Goal: Task Accomplishment & Management: Complete application form

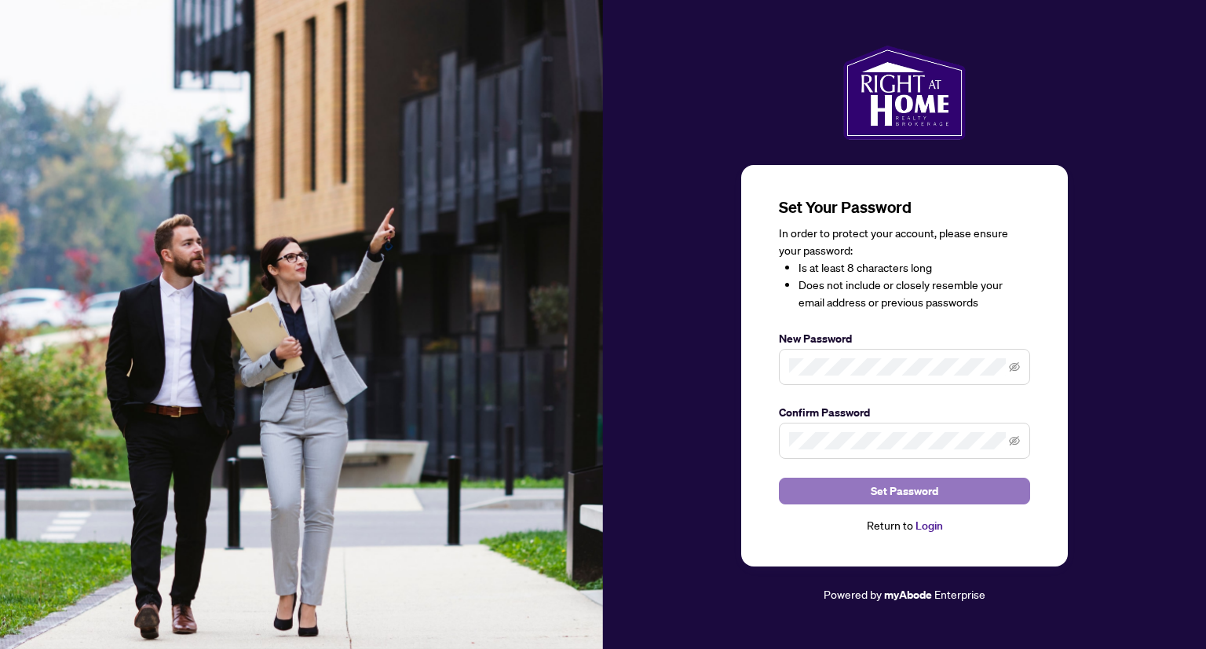
click at [847, 496] on button "Set Password" at bounding box center [904, 490] width 251 height 27
click at [909, 490] on span "Set Password" at bounding box center [905, 490] width 68 height 25
click at [930, 524] on link "Login" at bounding box center [929, 525] width 27 height 14
click at [881, 486] on span "Set Password" at bounding box center [905, 490] width 68 height 25
click at [892, 492] on span "Set Password" at bounding box center [905, 490] width 68 height 25
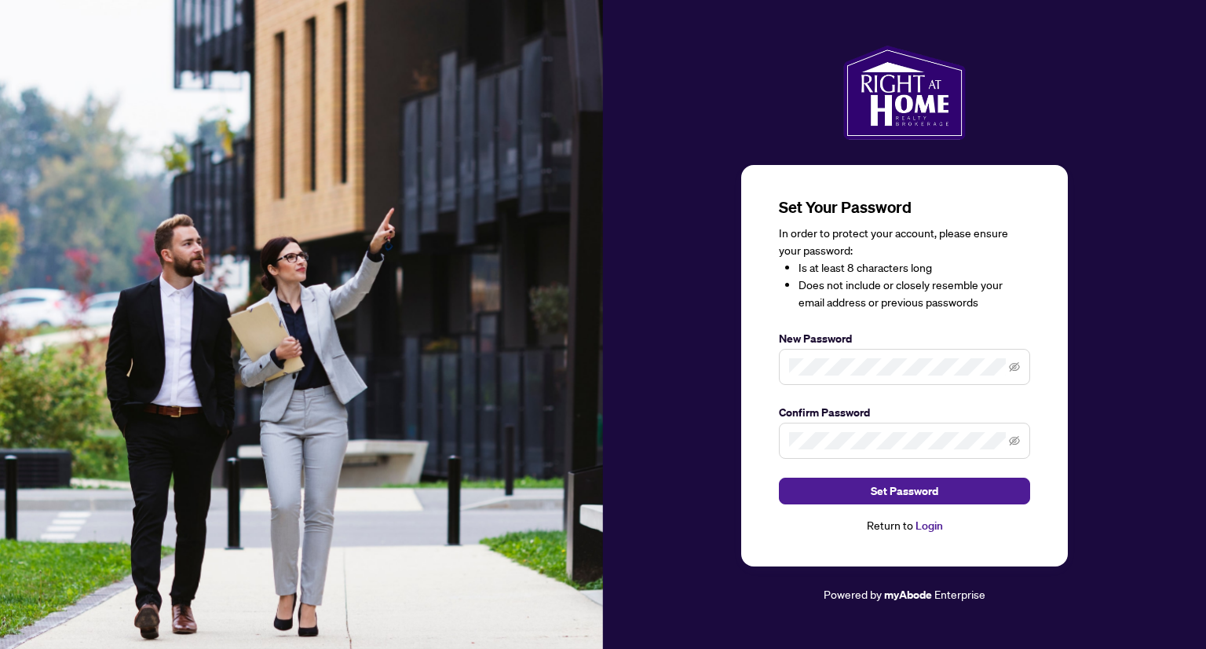
click at [930, 521] on link "Login" at bounding box center [929, 525] width 27 height 14
click at [920, 490] on span "Set Password" at bounding box center [905, 490] width 68 height 25
click at [1018, 438] on icon "eye-invisible" at bounding box center [1014, 440] width 11 height 11
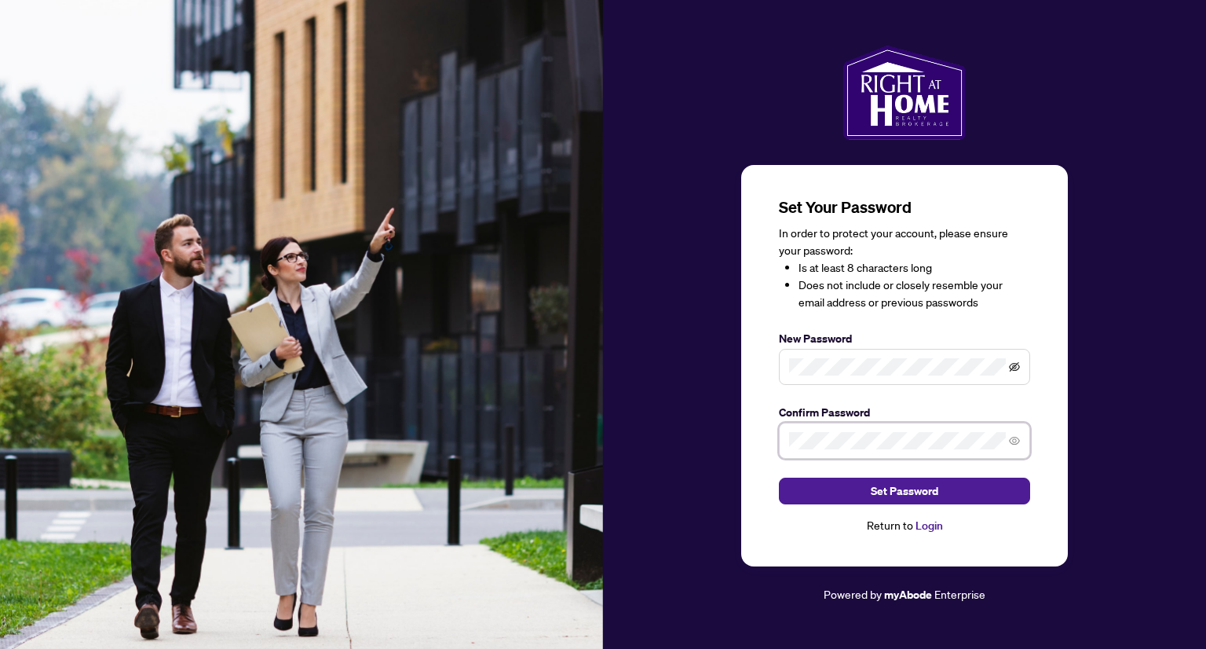
click at [1018, 362] on icon "eye-invisible" at bounding box center [1014, 366] width 11 height 11
click at [909, 498] on span "Set Password" at bounding box center [905, 490] width 68 height 25
click at [931, 532] on div "Return to Login" at bounding box center [904, 526] width 251 height 18
click at [925, 522] on link "Login" at bounding box center [929, 525] width 27 height 14
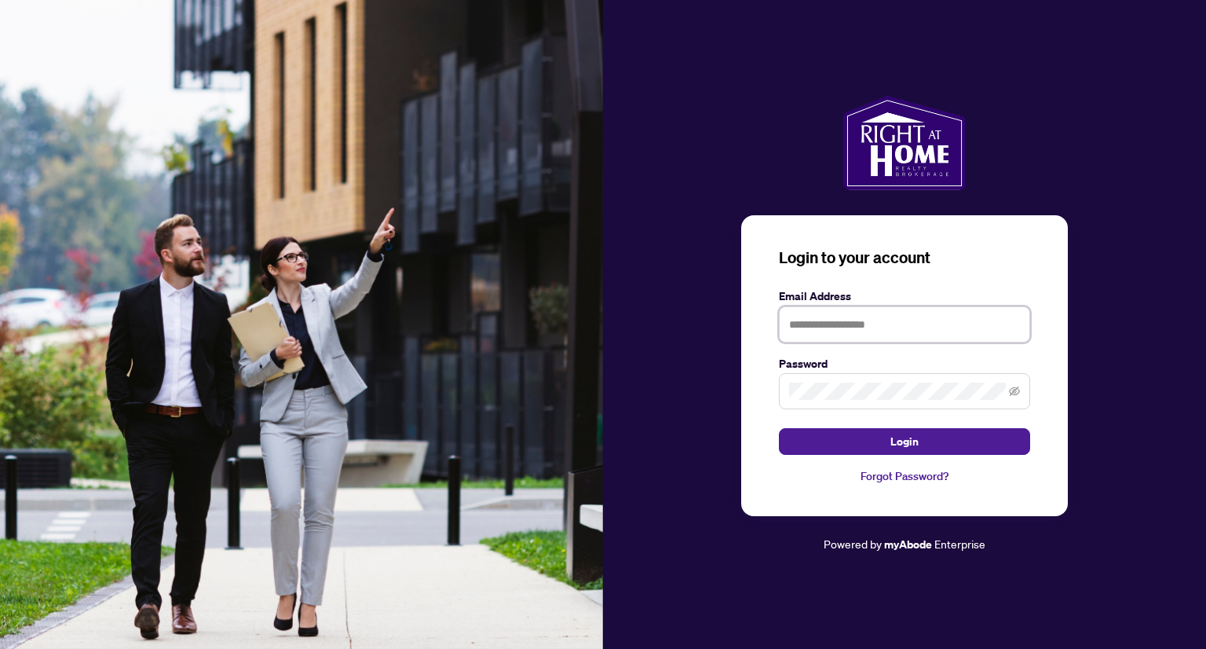
click at [829, 337] on input "text" at bounding box center [904, 324] width 251 height 36
type input "**********"
click at [779, 428] on button "Login" at bounding box center [904, 441] width 251 height 27
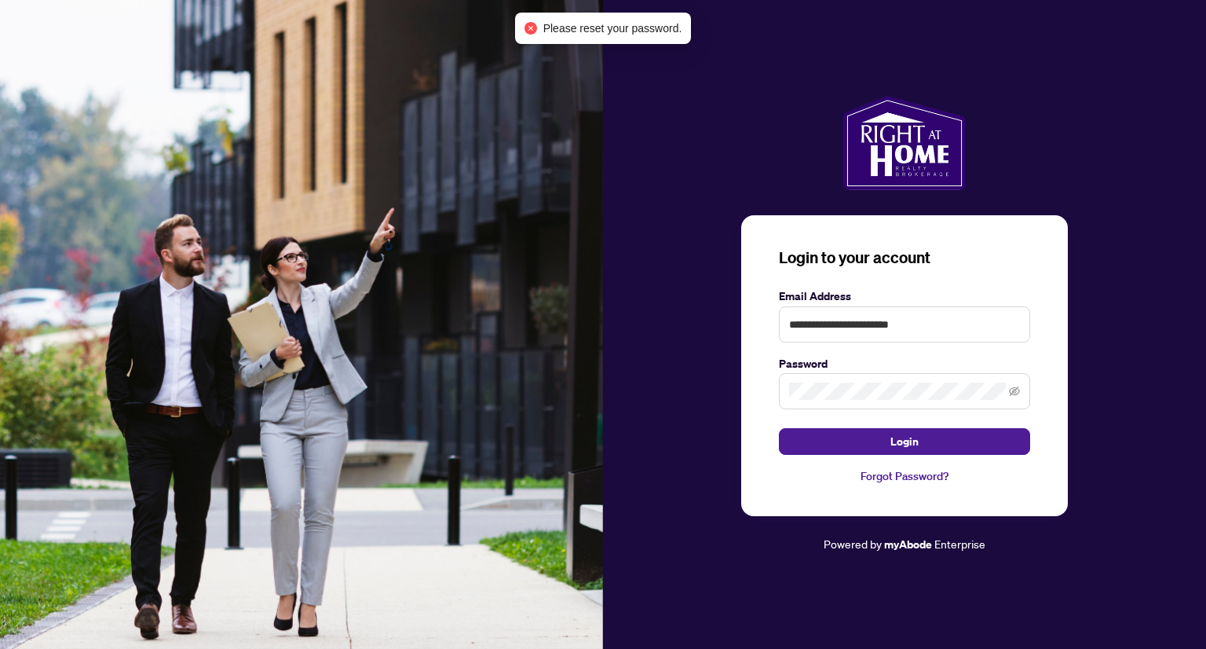
click at [1047, 393] on div "**********" at bounding box center [904, 366] width 327 height 302
click at [910, 474] on link "Forgot Password?" at bounding box center [904, 475] width 251 height 17
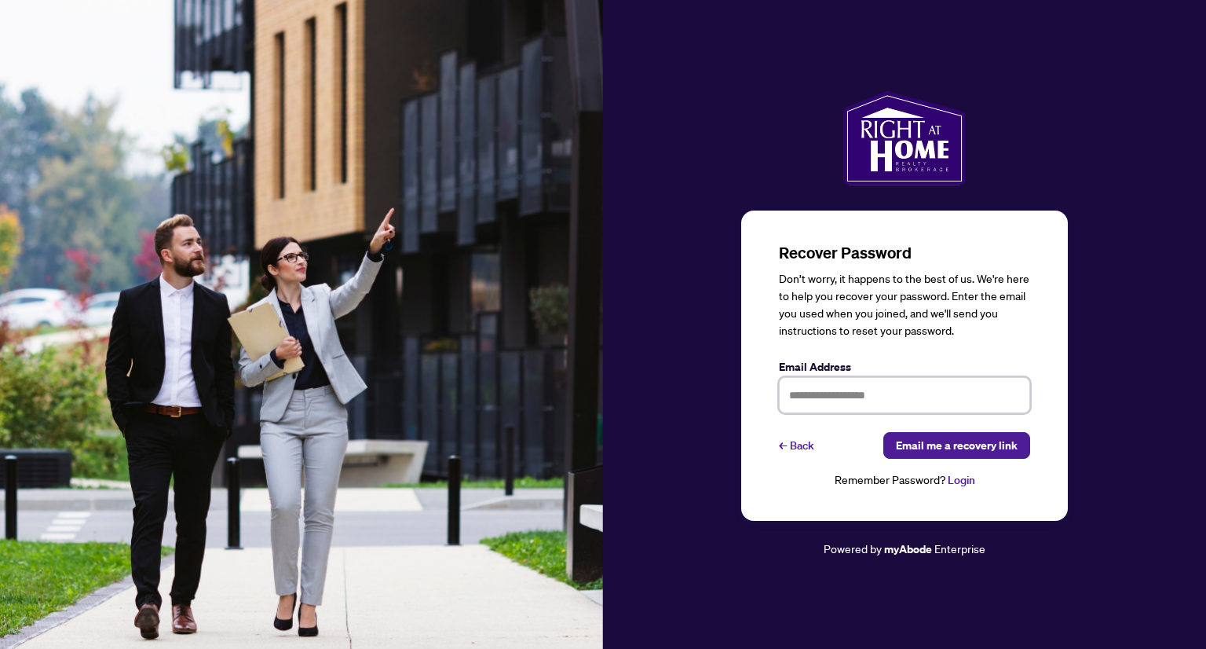
click at [856, 396] on input "text" at bounding box center [904, 395] width 251 height 36
type input "**********"
click at [946, 456] on span "Email me a recovery link" at bounding box center [957, 445] width 122 height 25
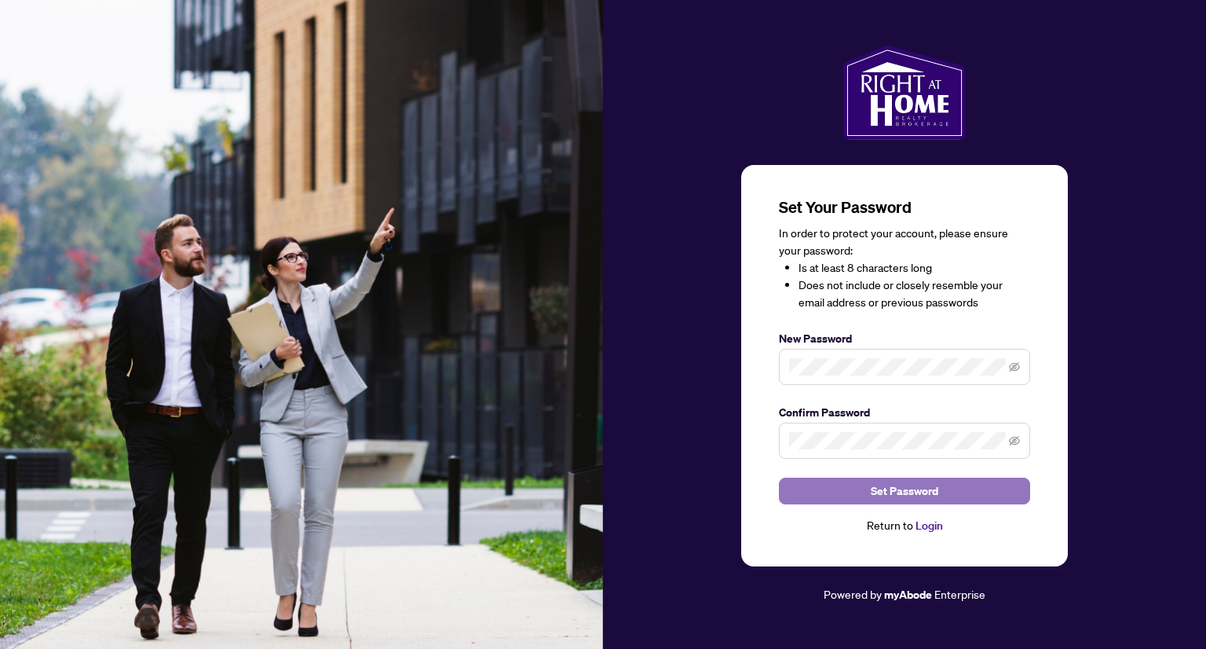
click at [836, 485] on button "Set Password" at bounding box center [904, 490] width 251 height 27
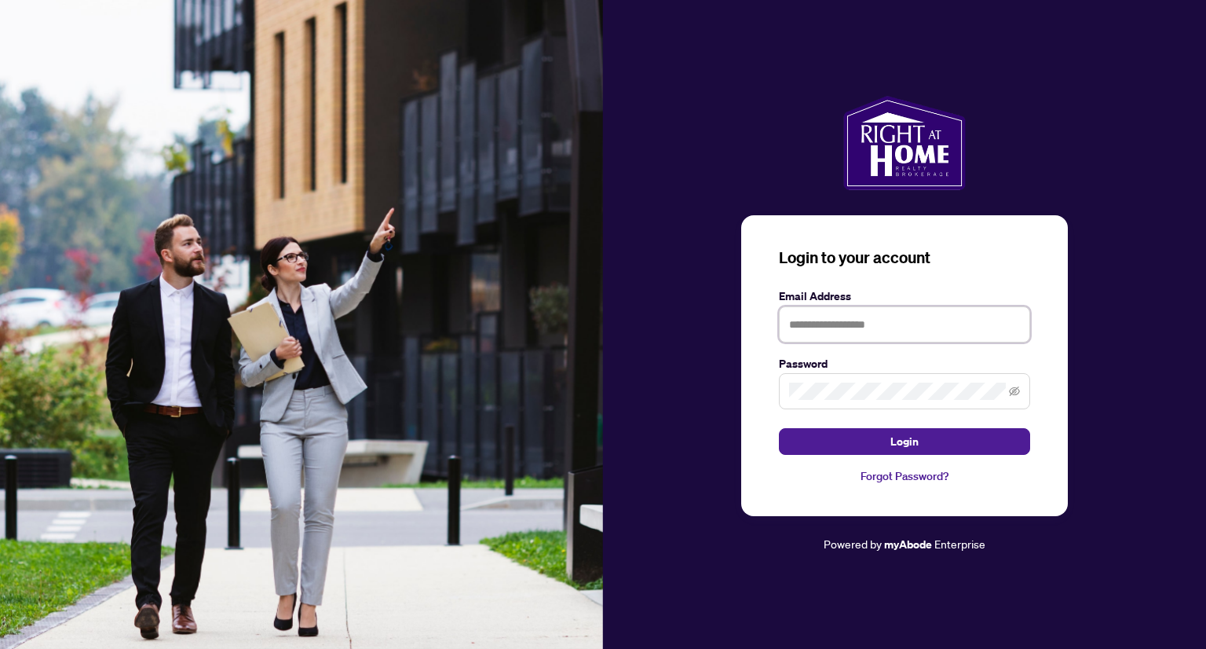
click at [840, 321] on input "text" at bounding box center [904, 324] width 251 height 36
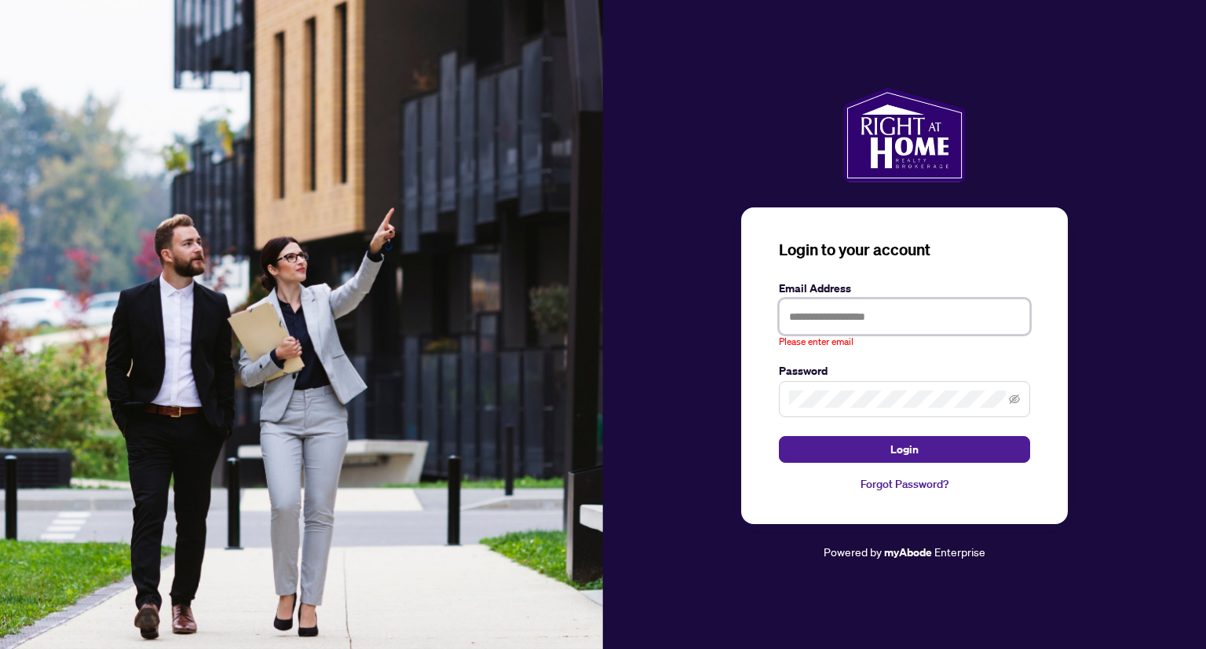
type input "**********"
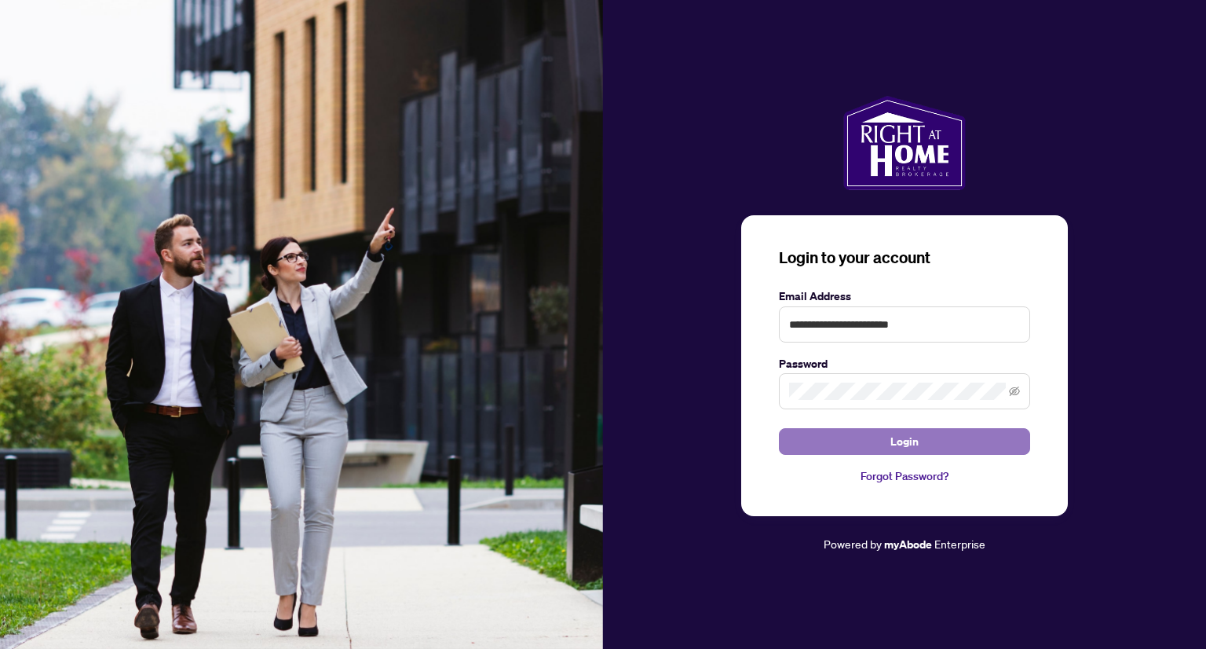
click at [898, 437] on span "Login" at bounding box center [905, 441] width 28 height 25
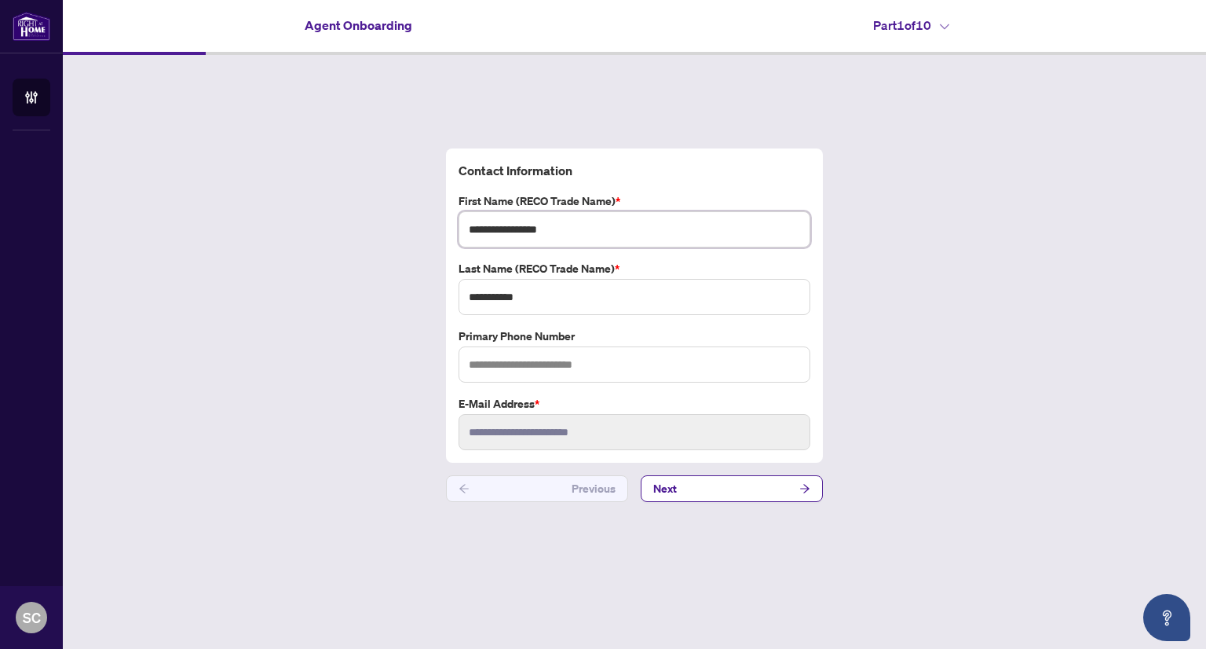
click at [575, 224] on input "**********" at bounding box center [635, 229] width 352 height 36
type input "*******"
click at [506, 369] on input "text" at bounding box center [635, 364] width 352 height 36
type input "**********"
click at [752, 481] on button "Next" at bounding box center [732, 488] width 182 height 27
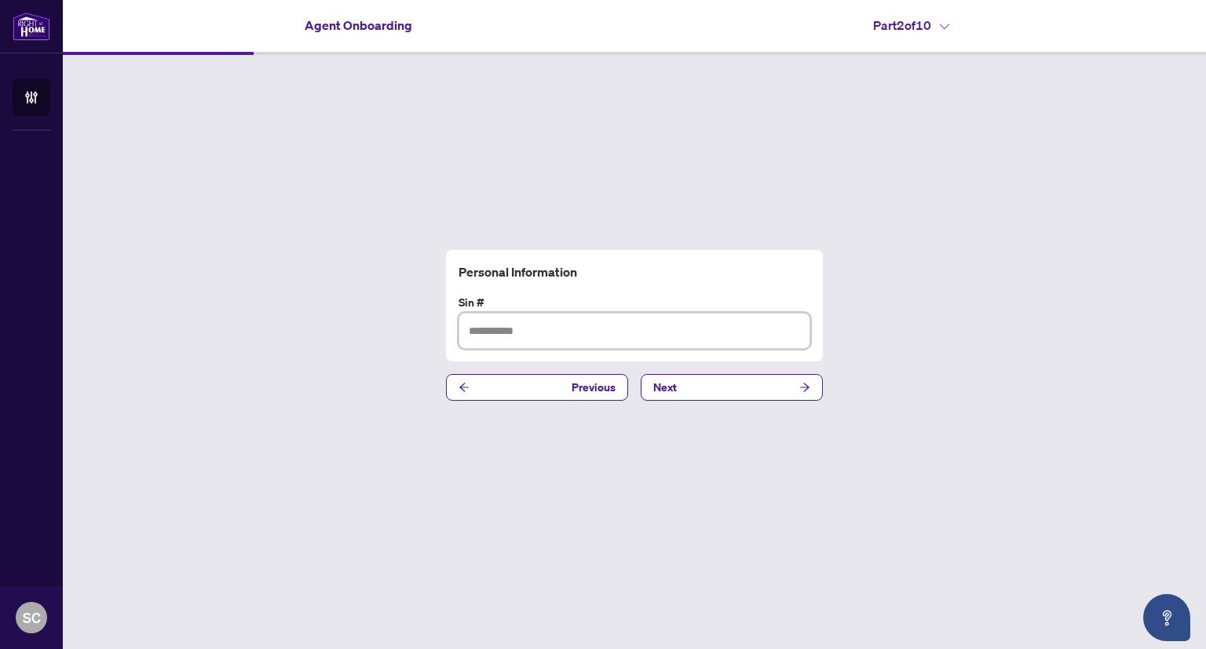
click at [518, 336] on input "text" at bounding box center [635, 331] width 352 height 36
type input "*********"
click at [747, 390] on button "Next" at bounding box center [732, 387] width 182 height 27
click at [563, 333] on input "text" at bounding box center [635, 331] width 352 height 36
type input "**********"
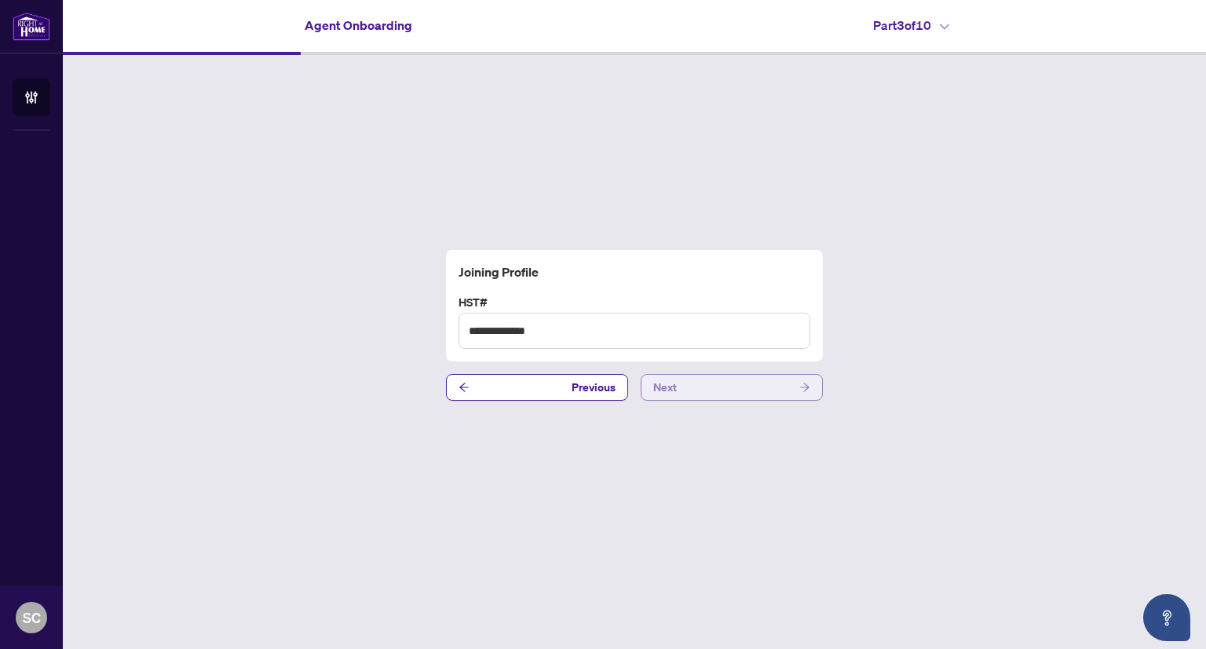
click at [704, 387] on button "Next" at bounding box center [732, 387] width 182 height 27
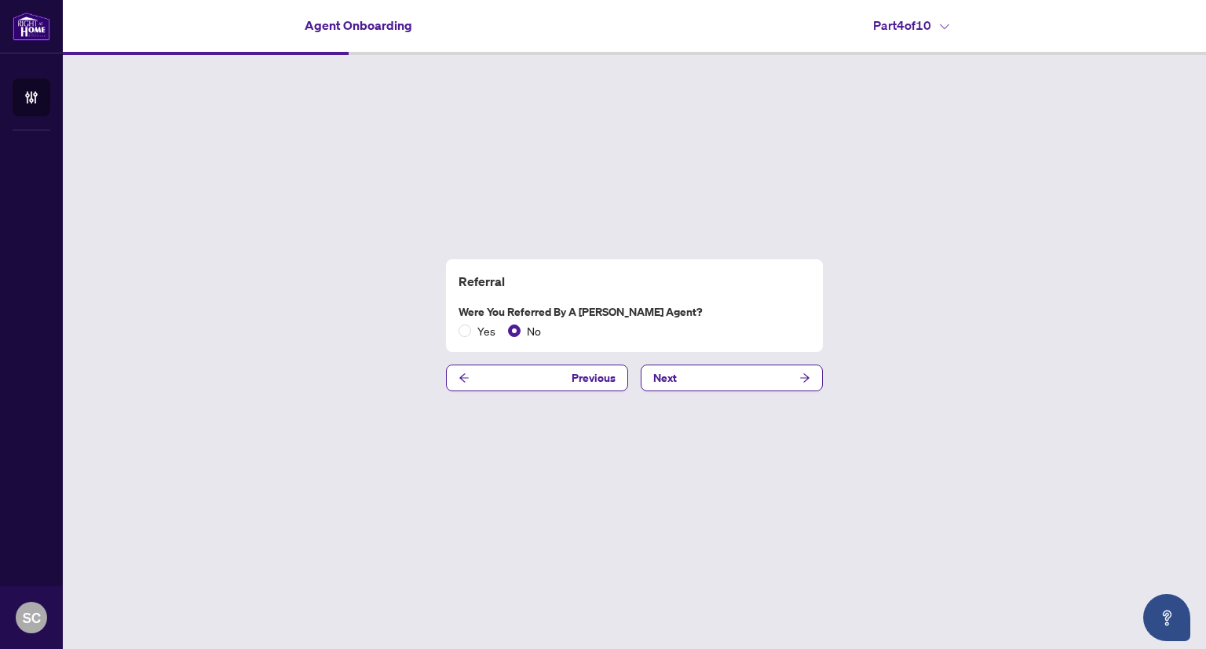
click at [715, 392] on div "Referral Were you referred by a [PERSON_NAME] Agent? Yes No Previous Next" at bounding box center [634, 325] width 1143 height 540
click at [719, 381] on button "Next" at bounding box center [732, 377] width 182 height 27
click at [701, 377] on button "Next" at bounding box center [732, 377] width 182 height 27
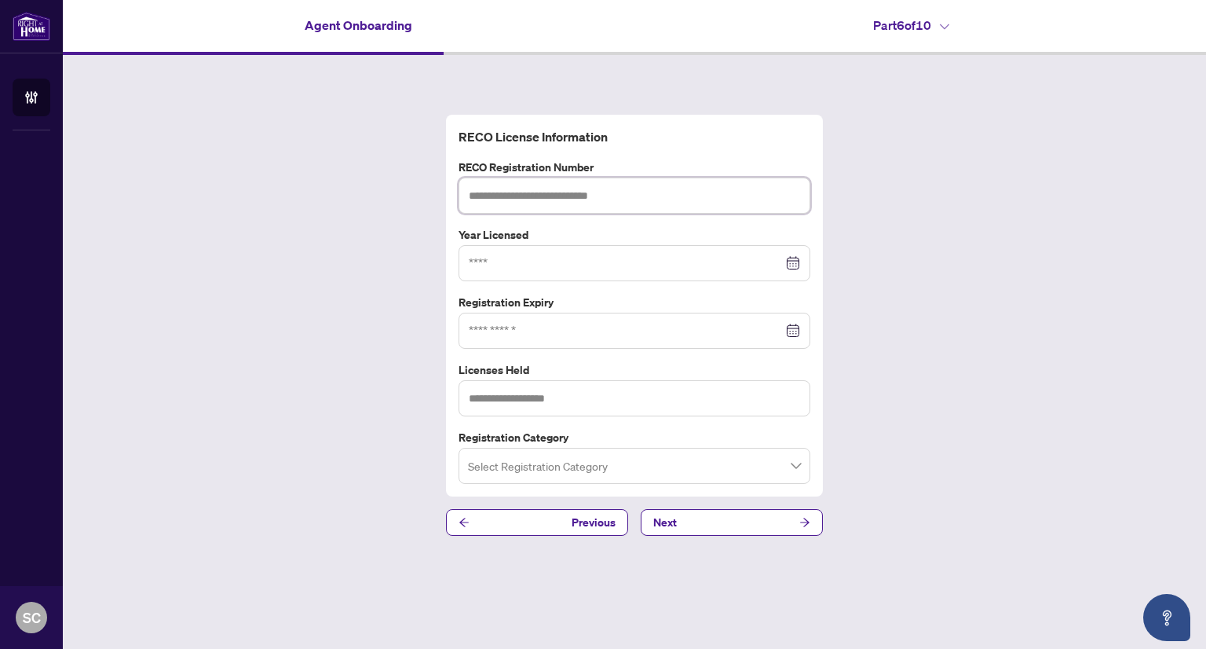
click at [567, 196] on input "text" at bounding box center [635, 195] width 352 height 36
type input "*******"
click at [602, 258] on input at bounding box center [626, 262] width 314 height 17
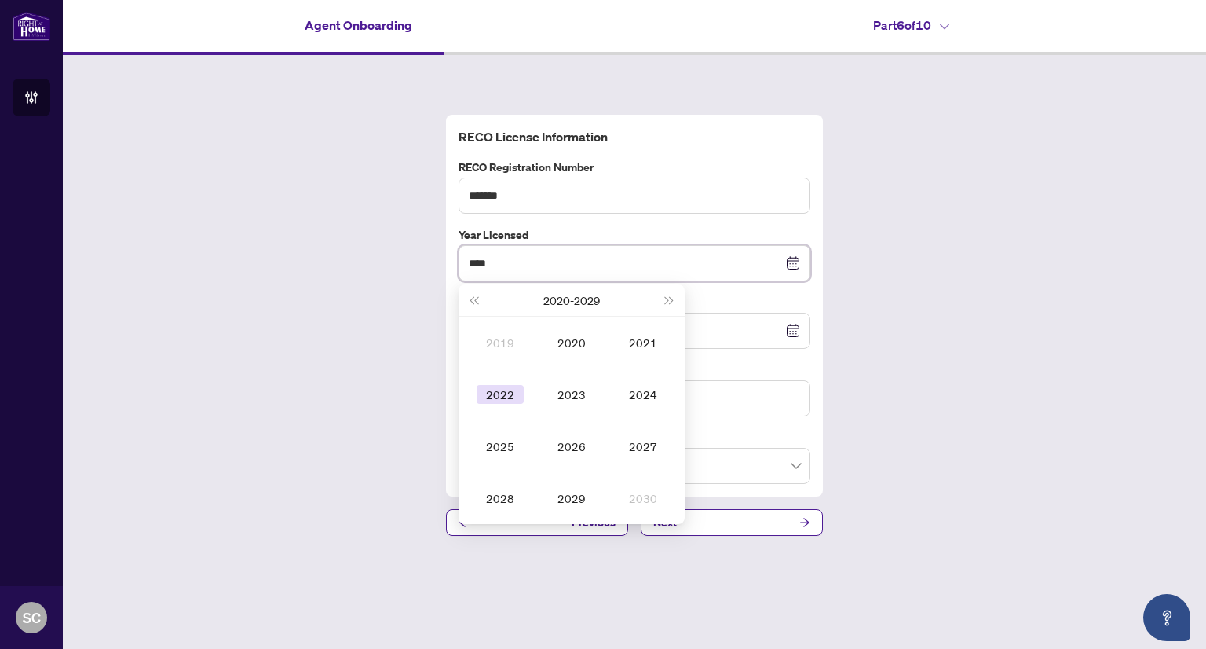
type input "****"
click at [506, 403] on div "2022" at bounding box center [500, 394] width 47 height 19
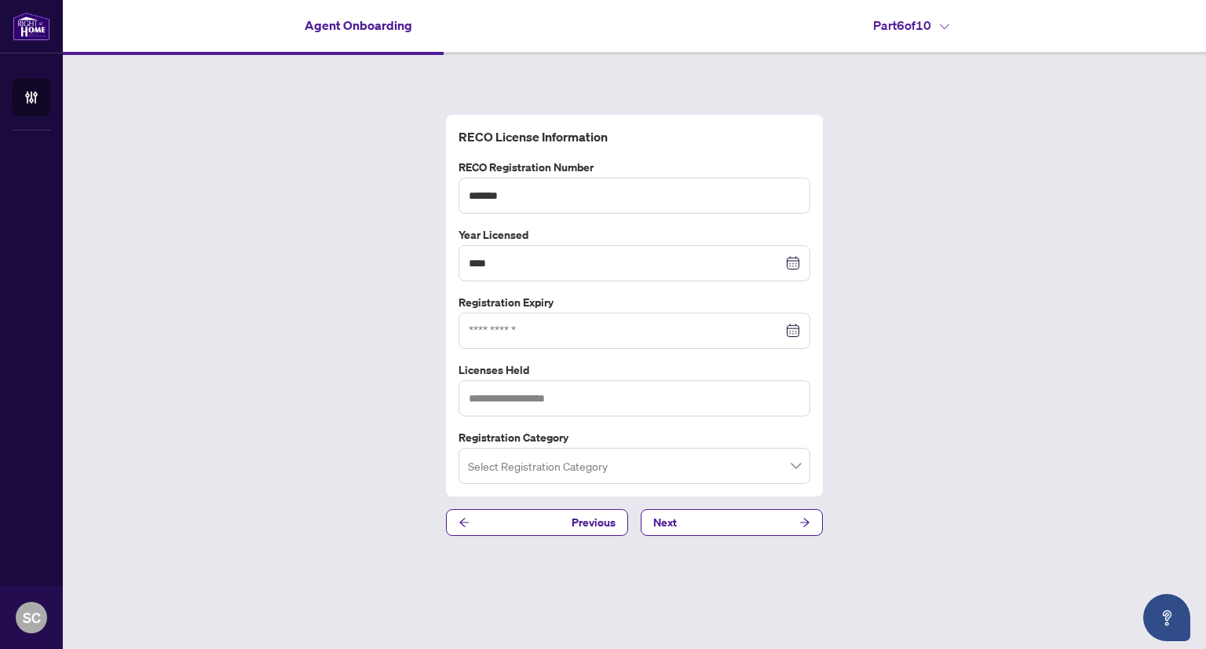
click at [792, 330] on div at bounding box center [634, 330] width 331 height 17
click at [796, 325] on div at bounding box center [634, 330] width 331 height 17
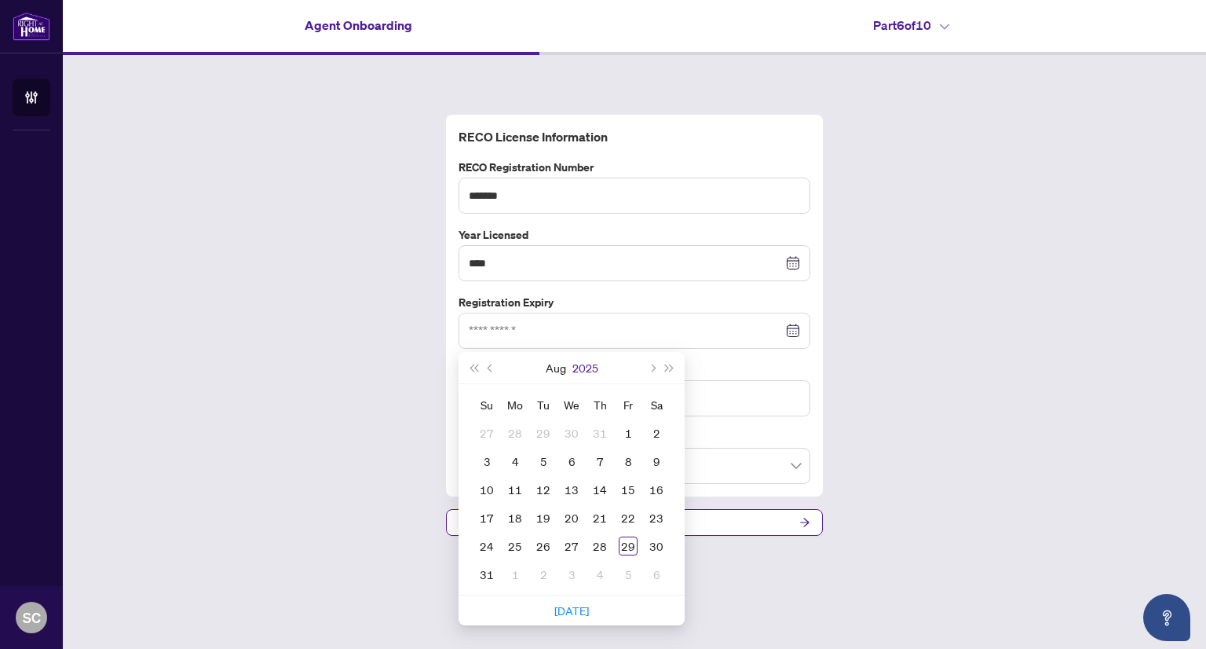
click at [592, 371] on button "2025" at bounding box center [585, 367] width 26 height 31
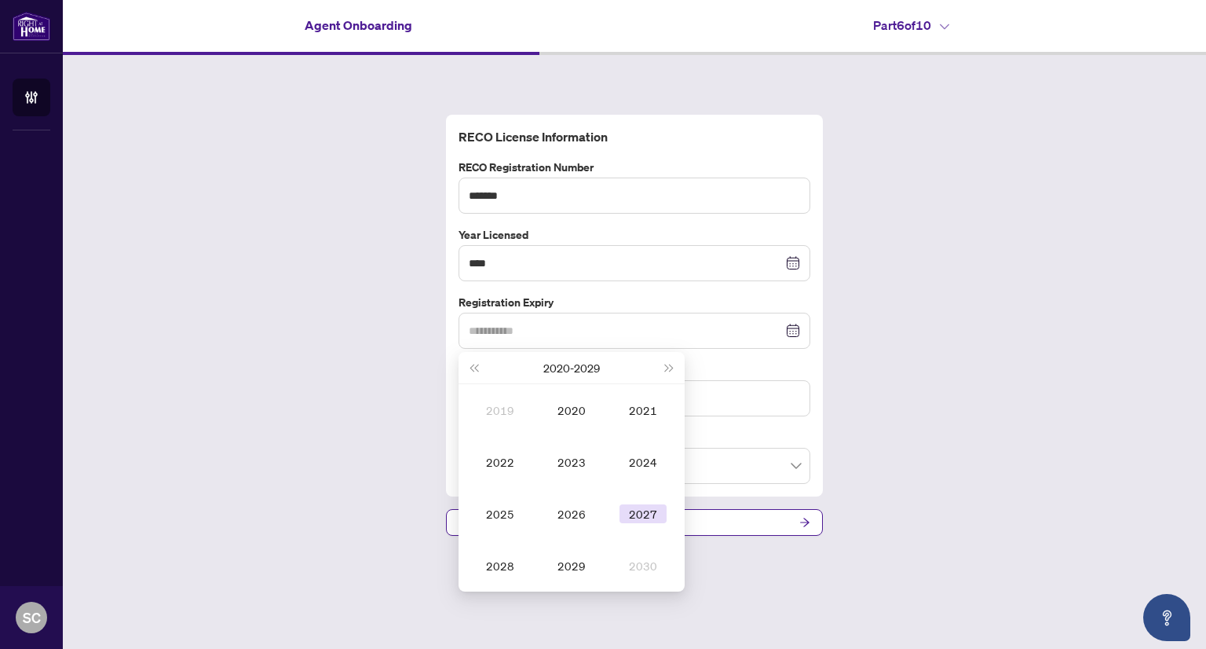
click at [631, 513] on div "2027" at bounding box center [643, 513] width 47 height 19
click at [565, 459] on div "May" at bounding box center [571, 461] width 47 height 19
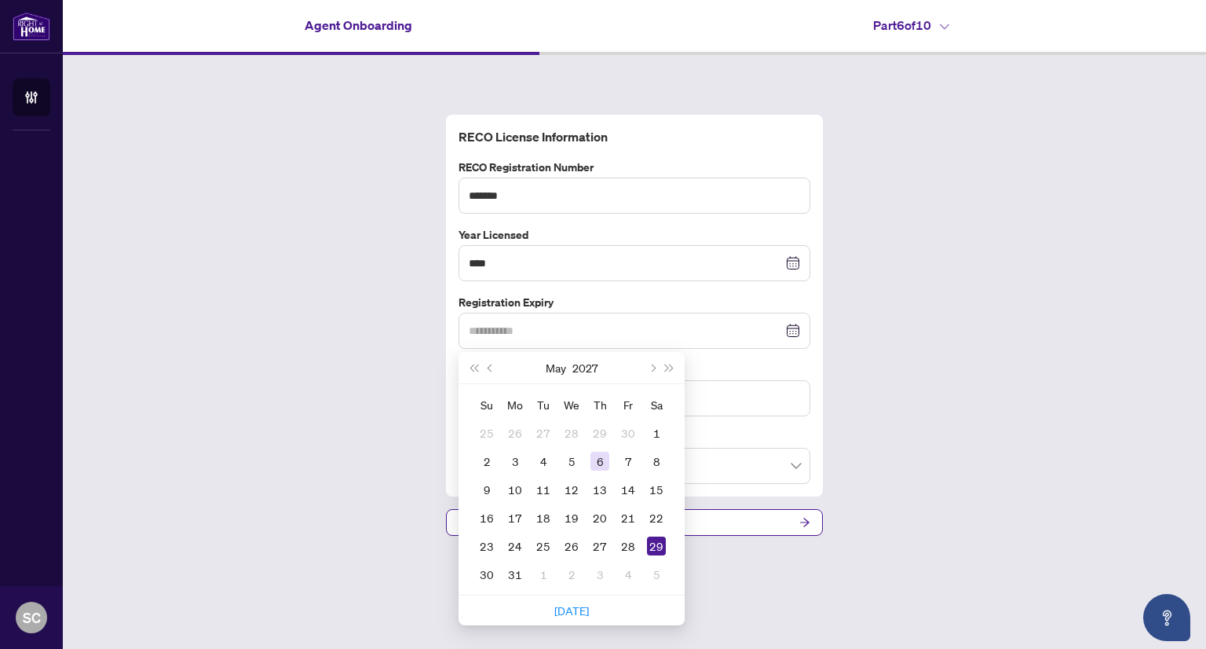
type input "**********"
click at [597, 461] on div "6" at bounding box center [600, 461] width 19 height 19
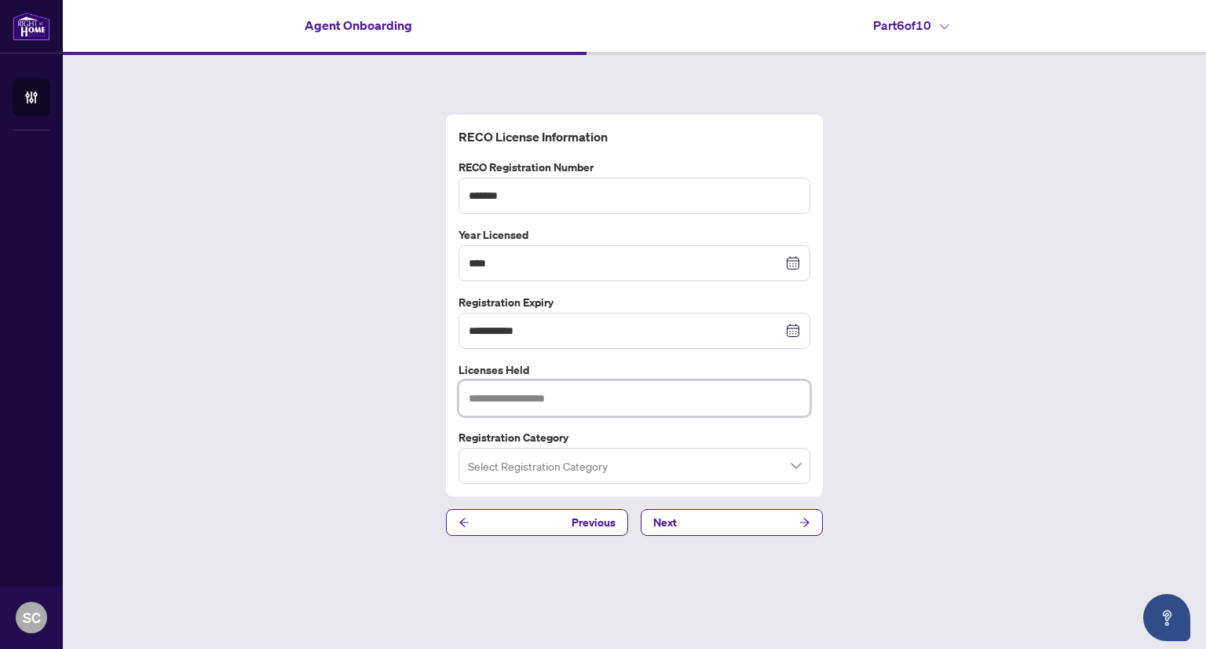
click at [521, 386] on input "text" at bounding box center [635, 398] width 352 height 36
type input "*"
type input "**********"
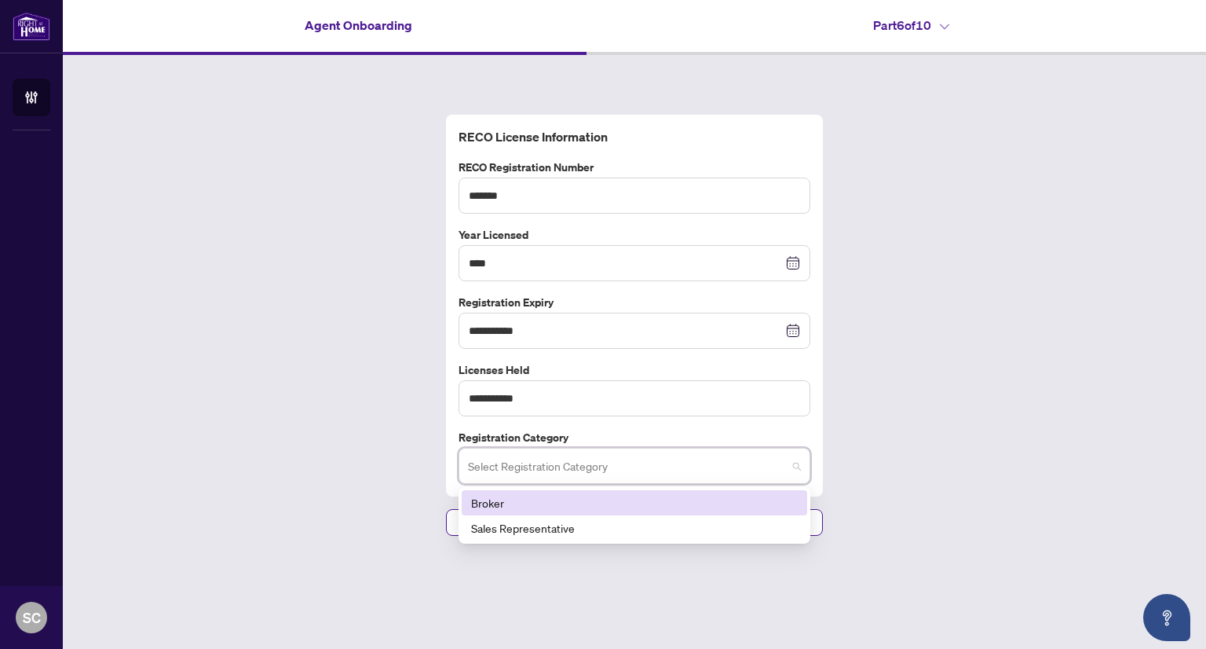
click at [584, 465] on input "search" at bounding box center [627, 468] width 319 height 35
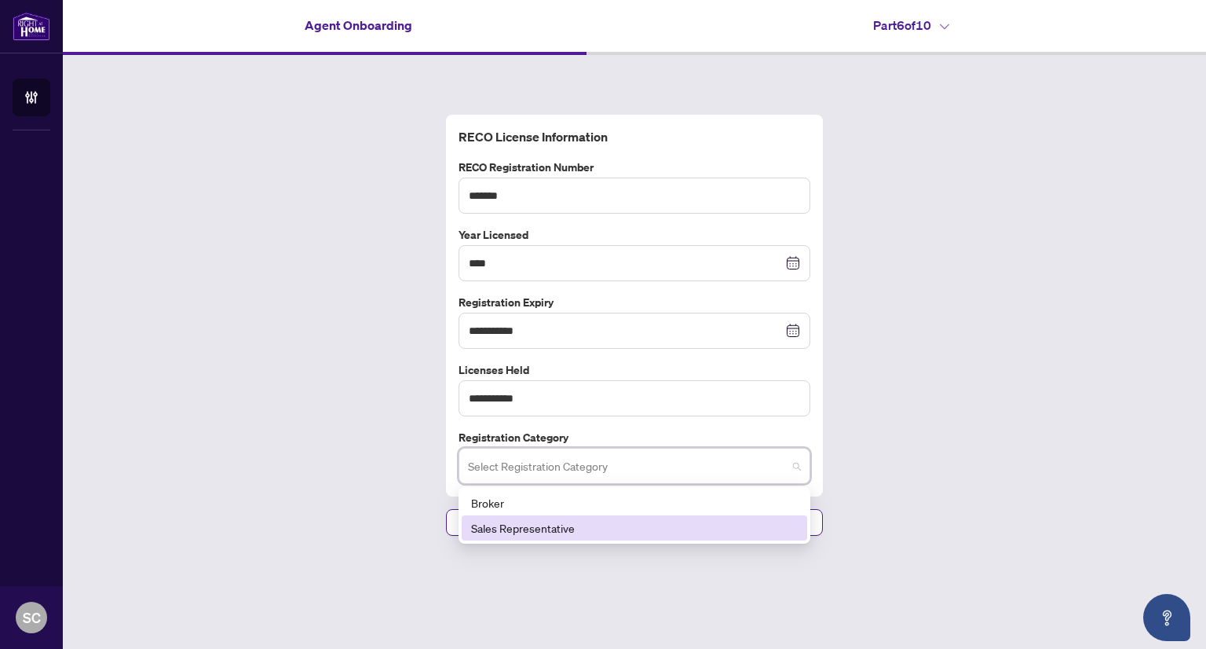
click at [580, 526] on div "Sales Representative" at bounding box center [634, 527] width 327 height 17
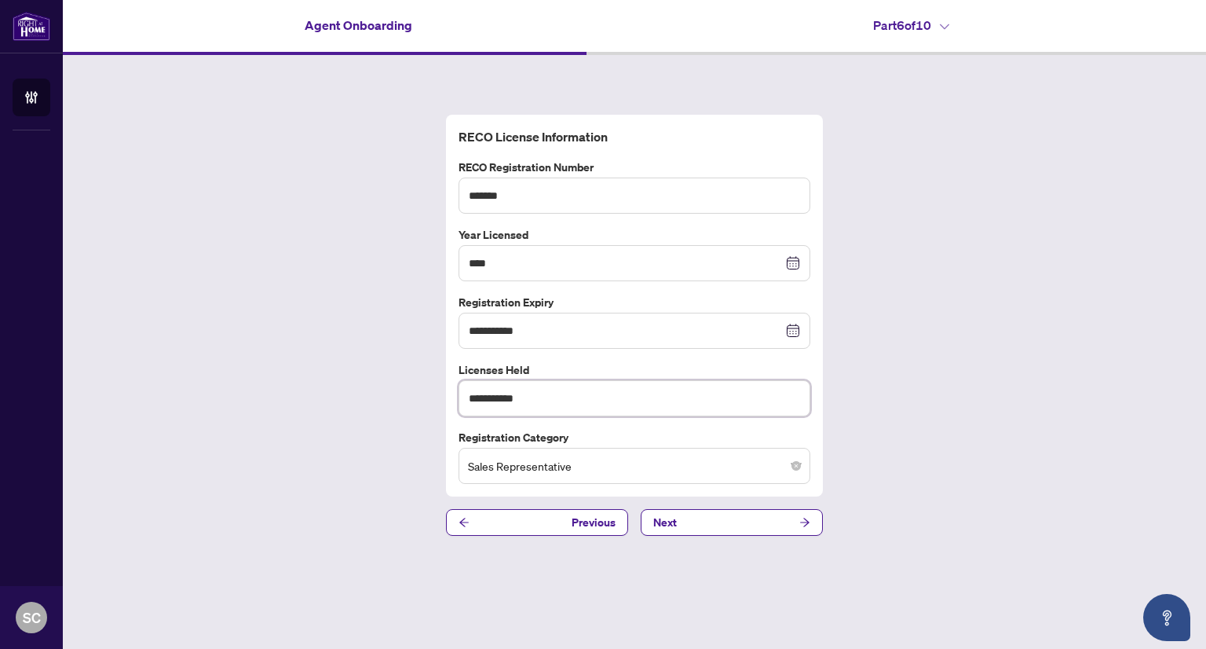
drag, startPoint x: 558, startPoint y: 404, endPoint x: 437, endPoint y: 406, distance: 120.2
click at [437, 406] on div "**********" at bounding box center [634, 325] width 1143 height 540
click at [924, 371] on div "**********" at bounding box center [634, 325] width 1143 height 540
click at [499, 401] on input "text" at bounding box center [635, 398] width 352 height 36
type input "**********"
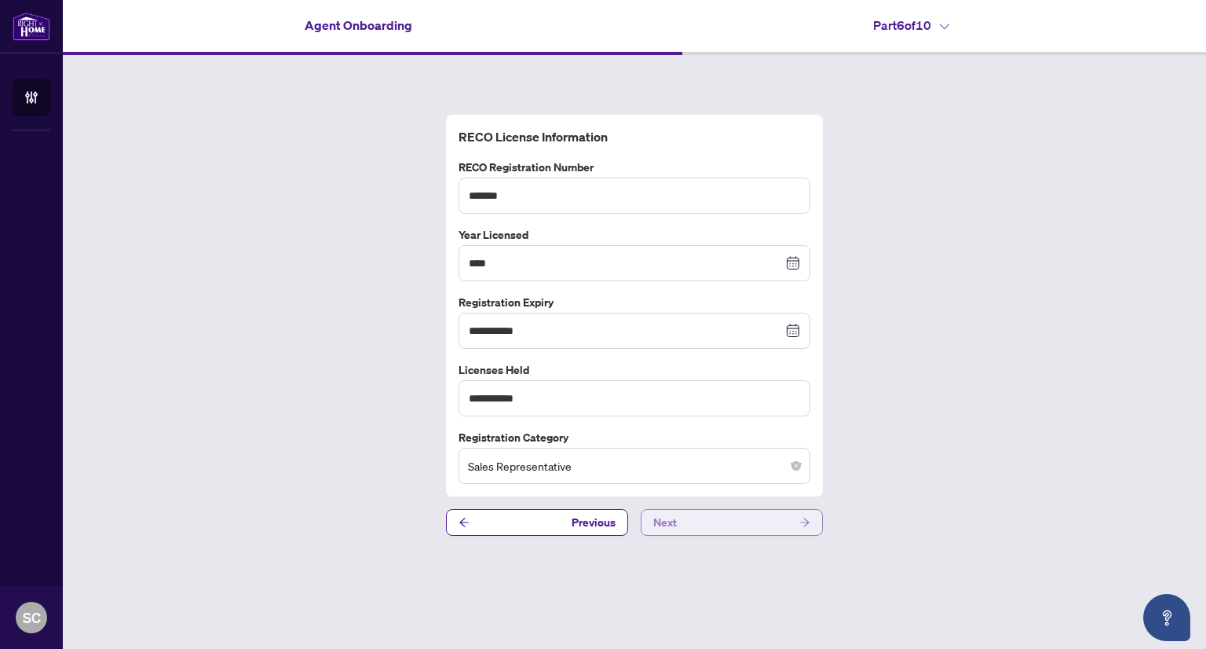
click at [731, 525] on button "Next" at bounding box center [732, 522] width 182 height 27
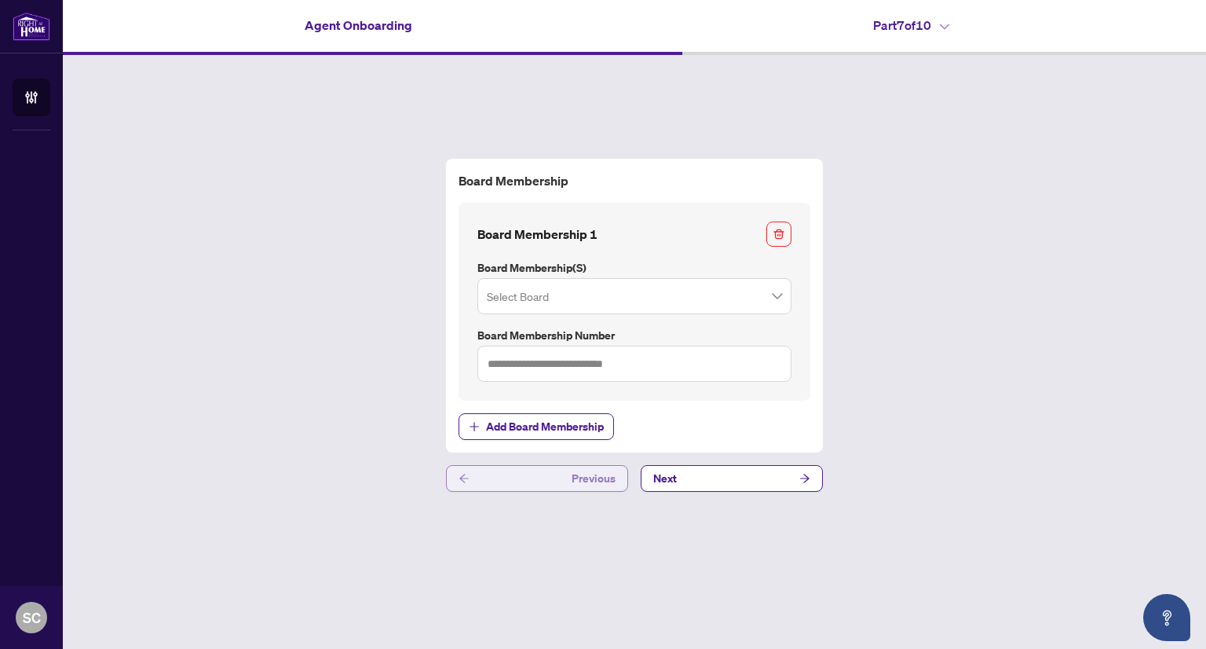
click at [531, 477] on button "Previous" at bounding box center [537, 478] width 182 height 27
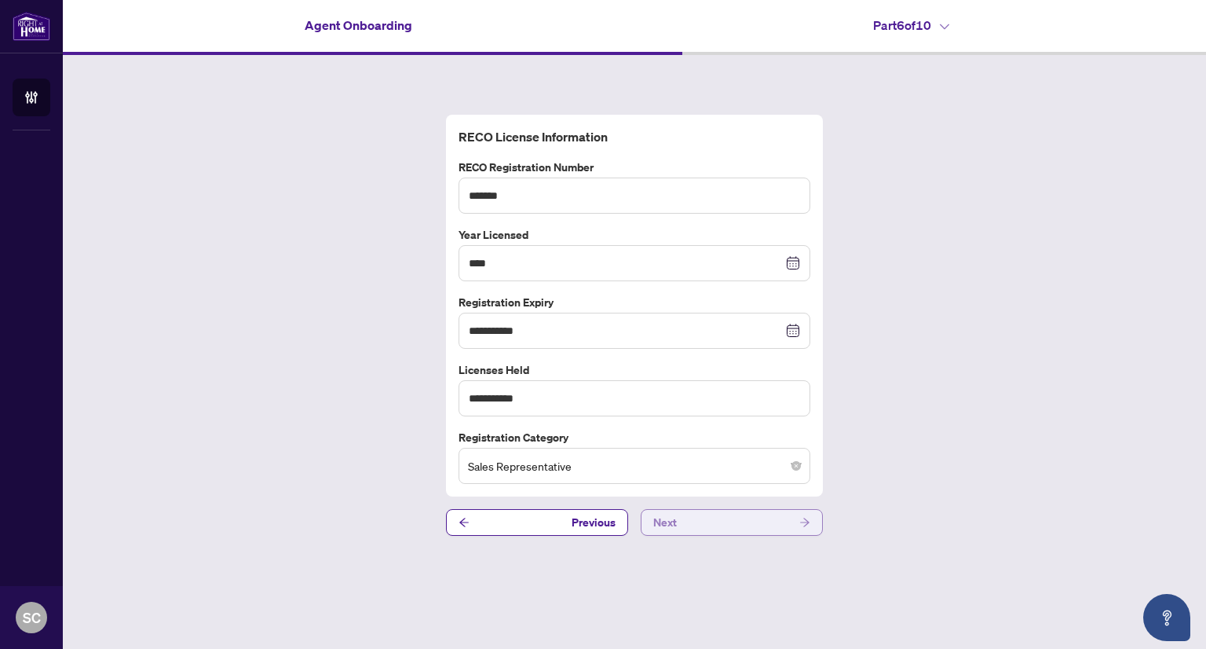
click at [714, 521] on button "Next" at bounding box center [732, 522] width 182 height 27
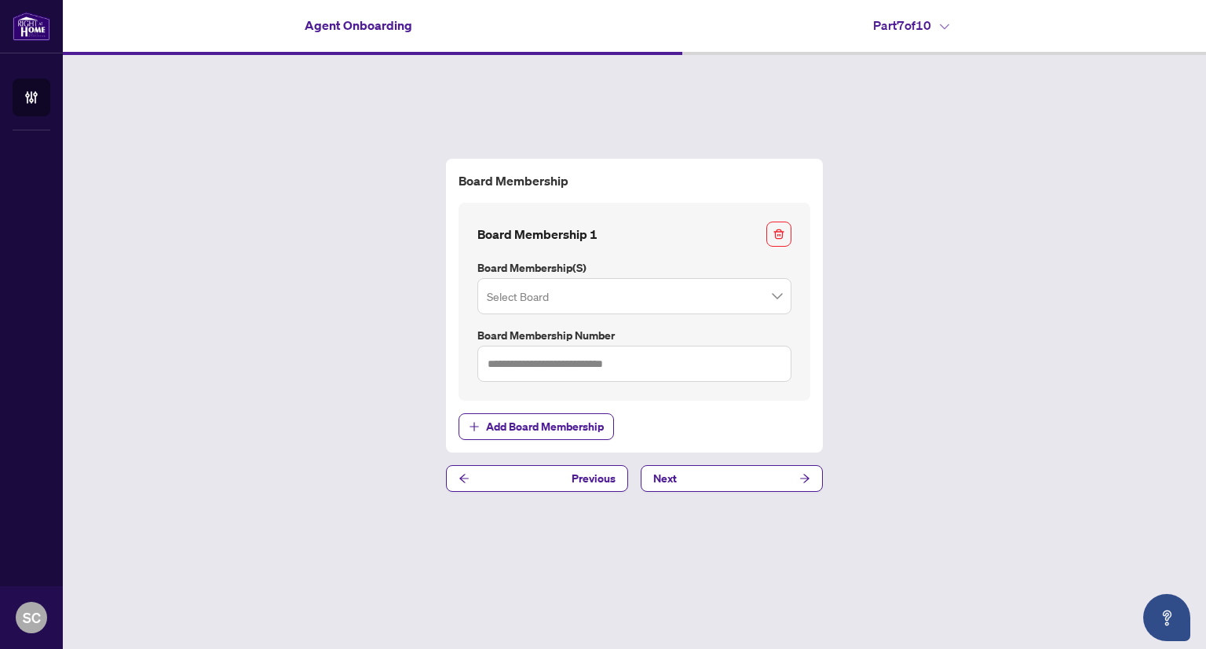
click at [739, 296] on input "search" at bounding box center [627, 298] width 281 height 35
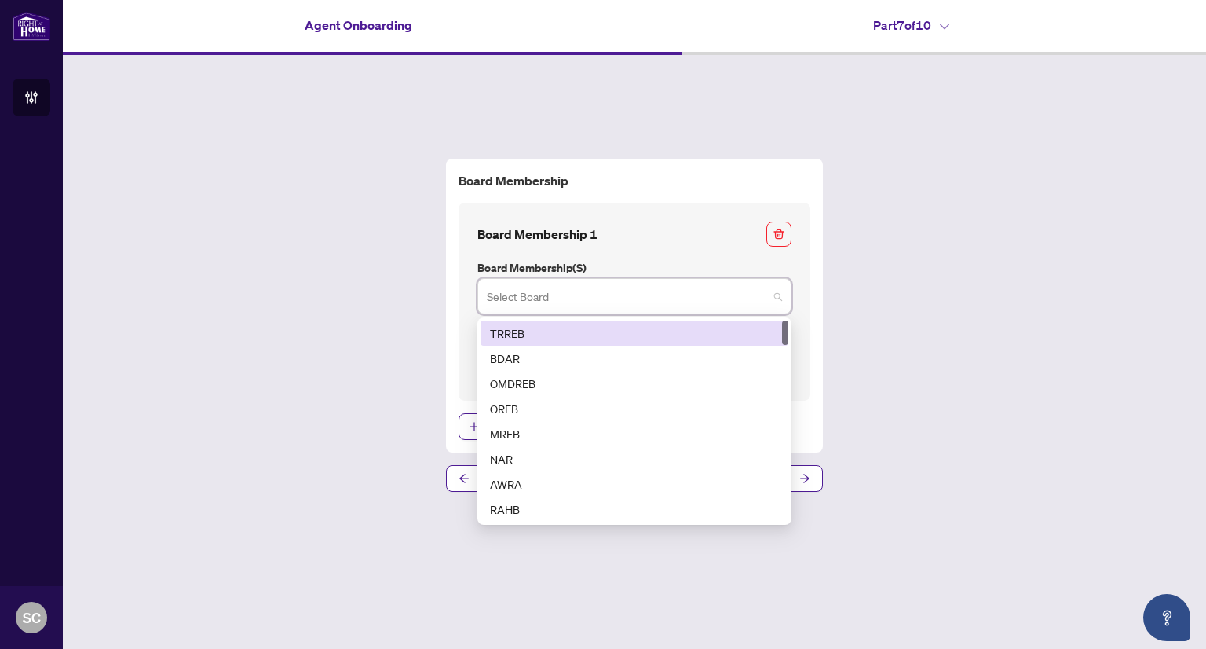
click at [694, 327] on div "TRREB" at bounding box center [634, 332] width 289 height 17
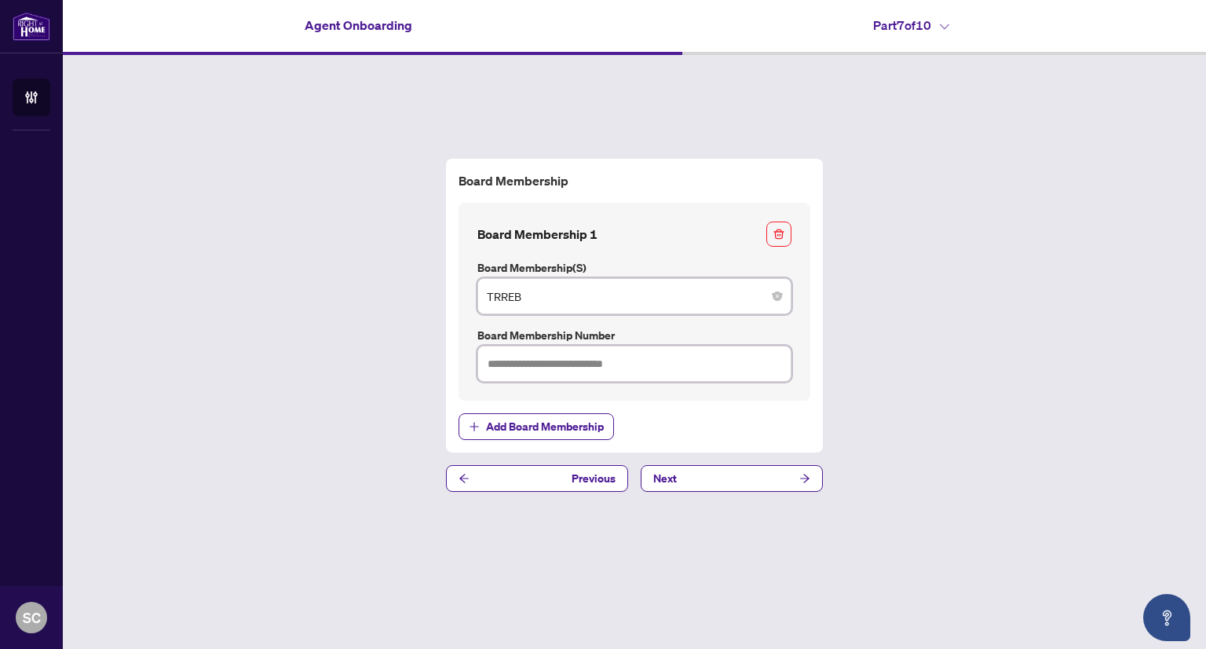
click at [642, 354] on input "text" at bounding box center [634, 364] width 314 height 36
type input "*******"
click at [689, 472] on button "Next" at bounding box center [732, 478] width 182 height 27
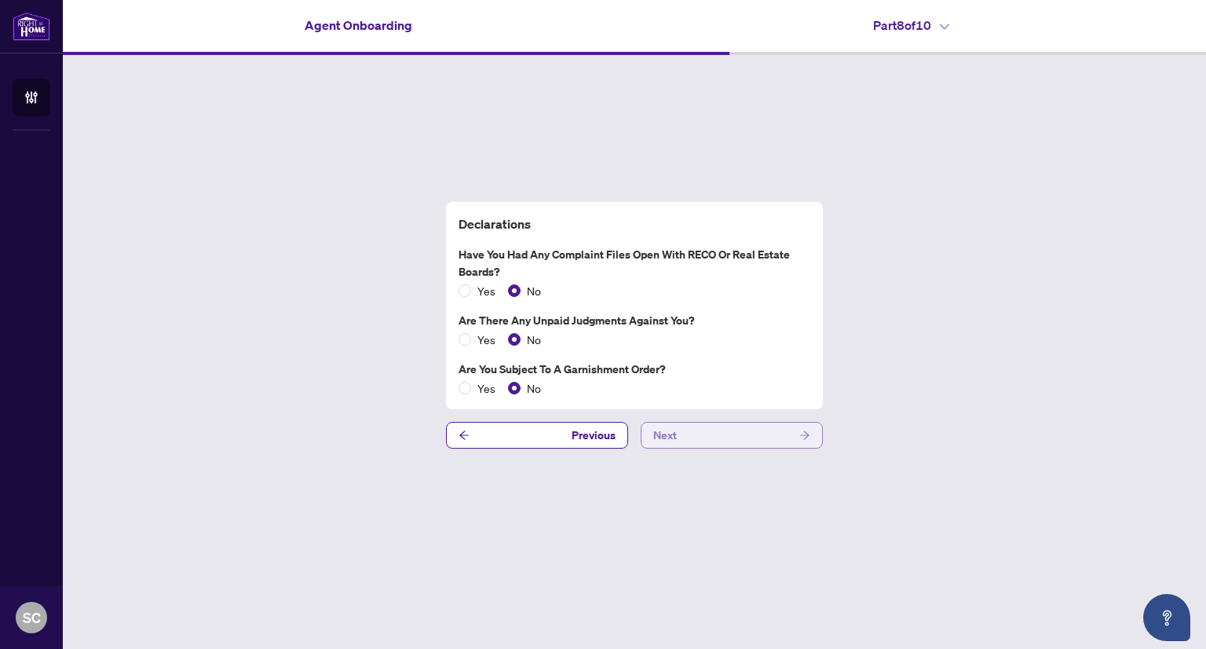
click at [732, 430] on button "Next" at bounding box center [732, 435] width 182 height 27
click at [735, 433] on button "Next" at bounding box center [732, 435] width 182 height 27
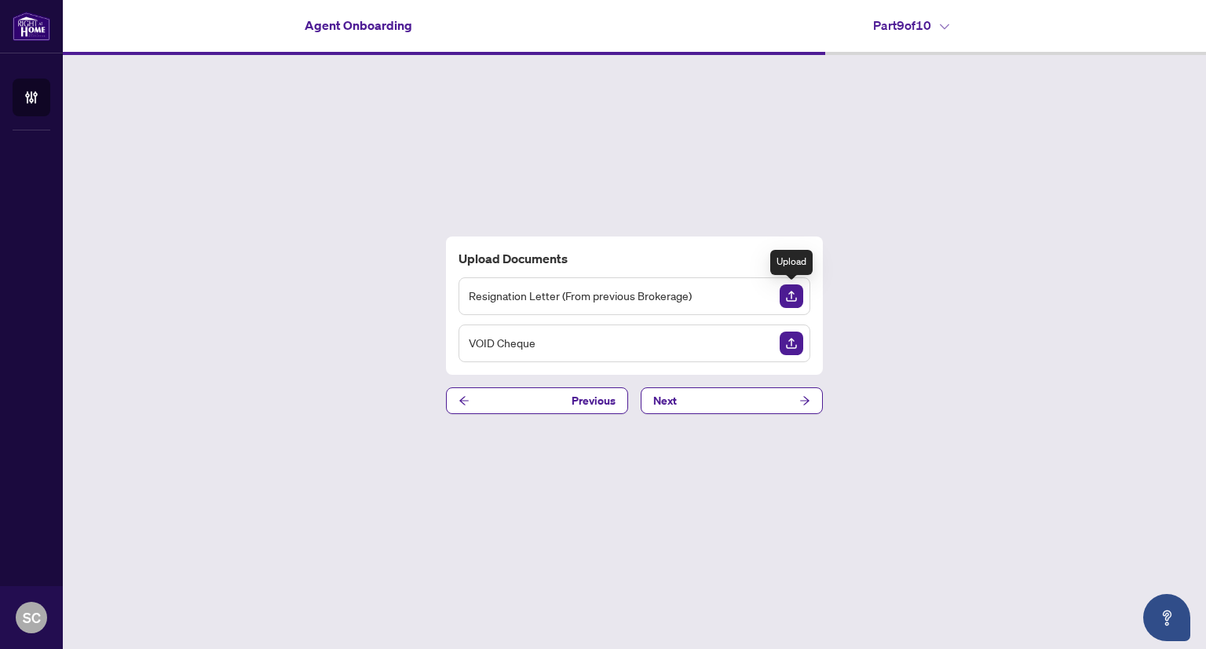
click at [785, 298] on img "Upload Document" at bounding box center [792, 296] width 24 height 24
click at [785, 289] on img "Upload Document" at bounding box center [792, 296] width 24 height 24
click at [794, 299] on img "Upload Document" at bounding box center [792, 296] width 24 height 24
click at [791, 339] on img "Upload Document" at bounding box center [792, 343] width 24 height 24
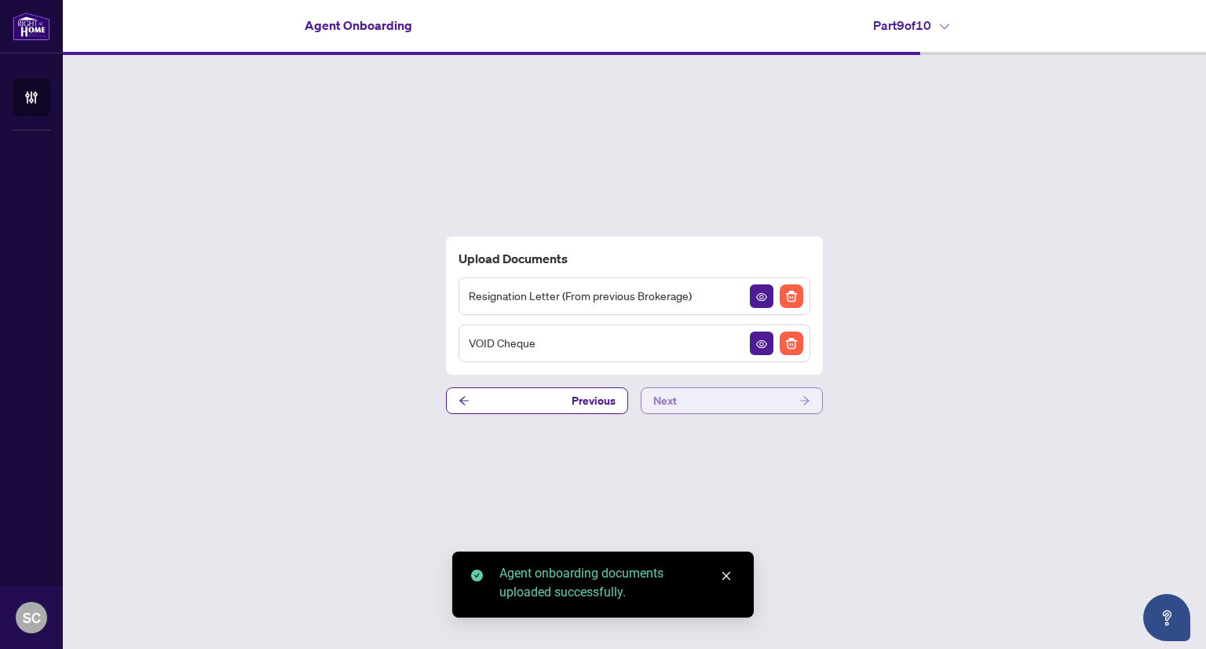
click at [710, 395] on button "Next" at bounding box center [732, 400] width 182 height 27
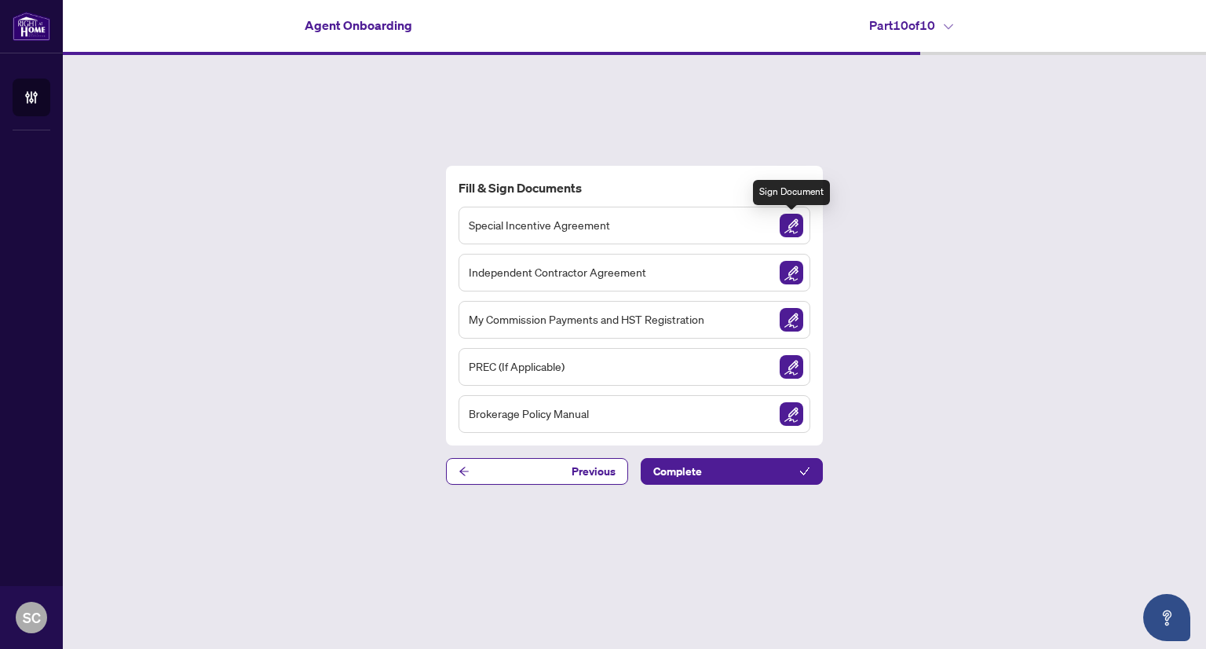
click at [796, 222] on img "Sign Document" at bounding box center [792, 226] width 24 height 24
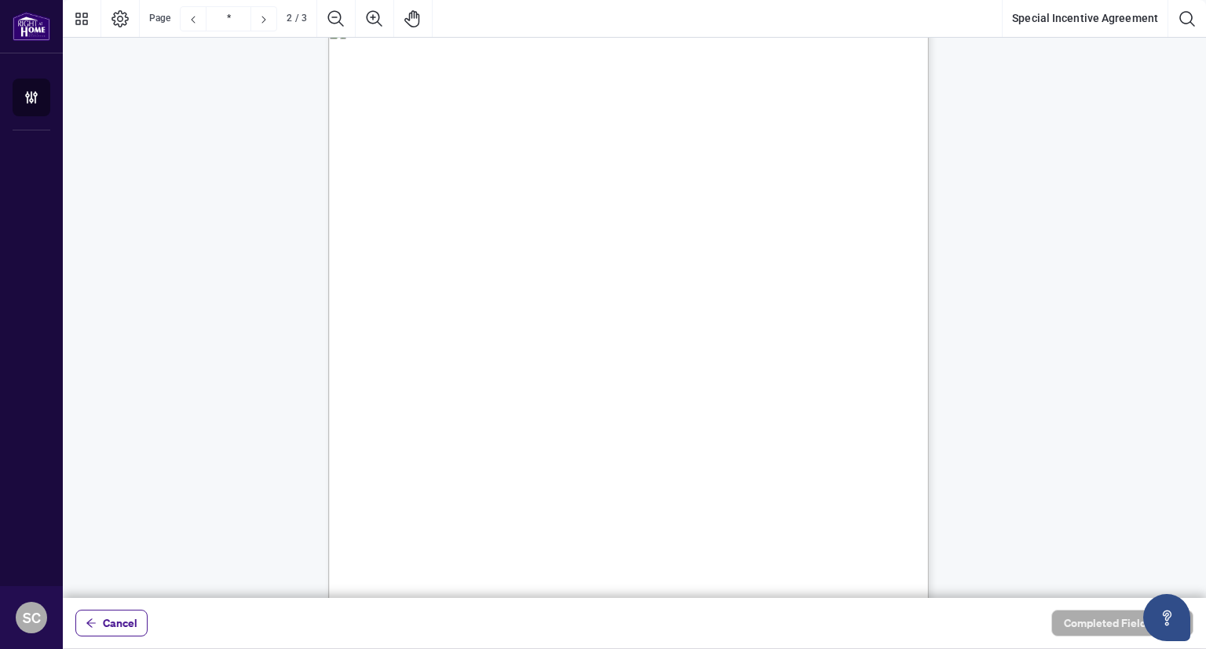
scroll to position [829, 0]
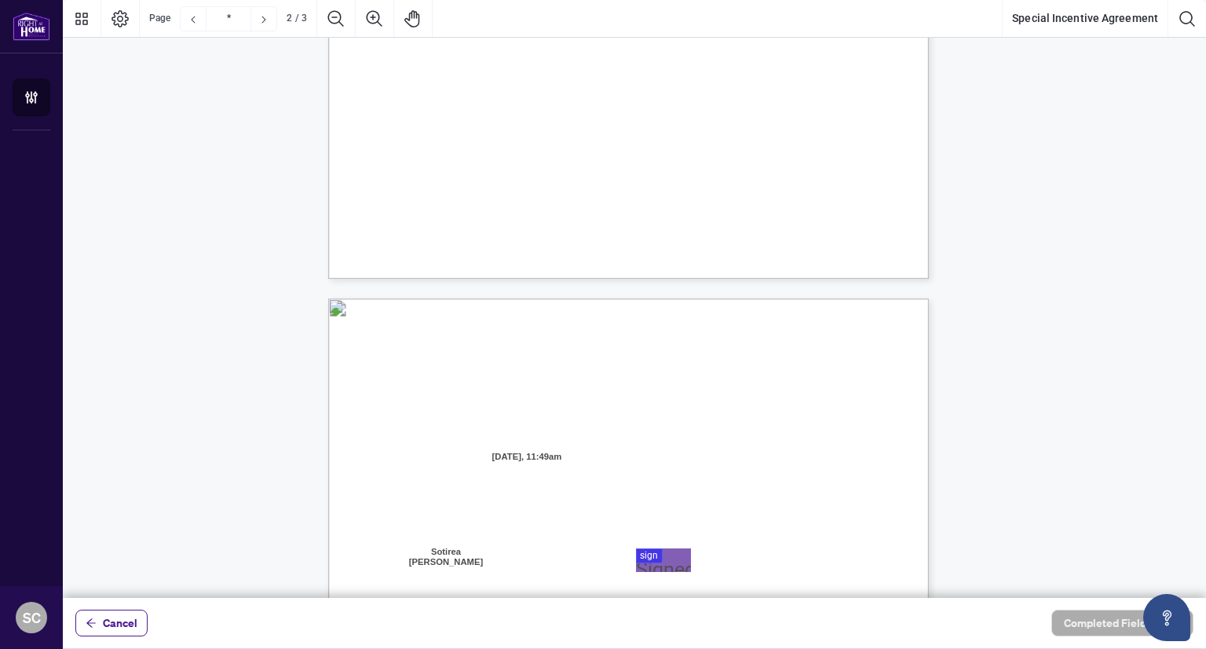
type input "*"
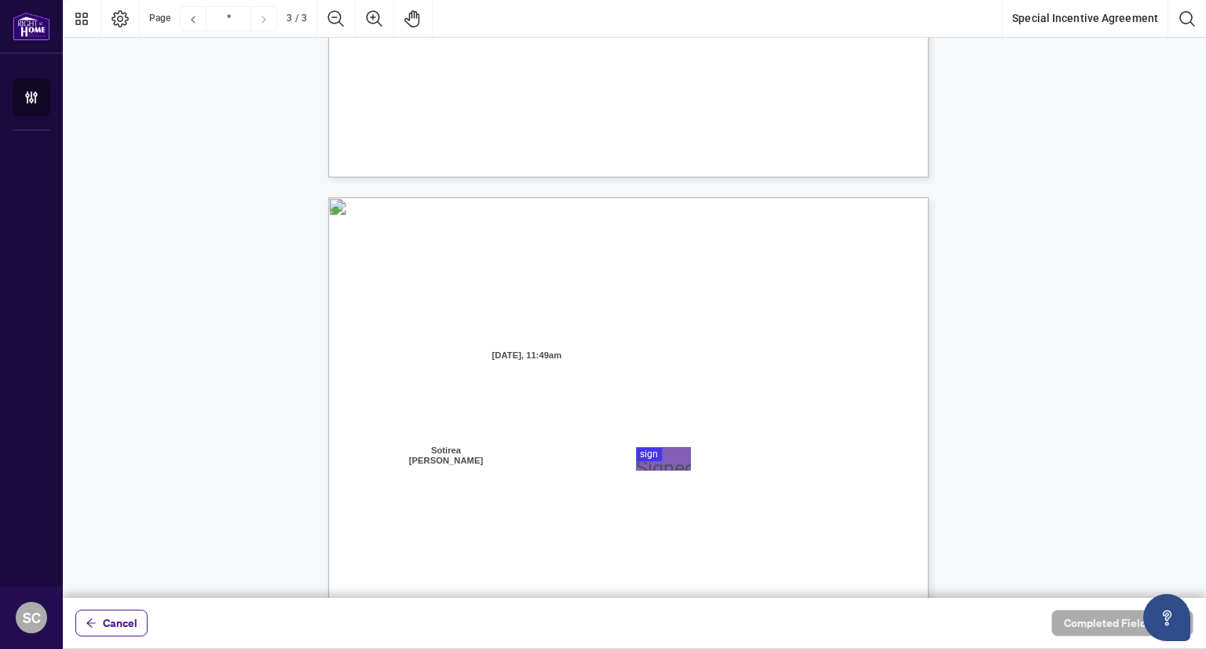
scroll to position [1463, 0]
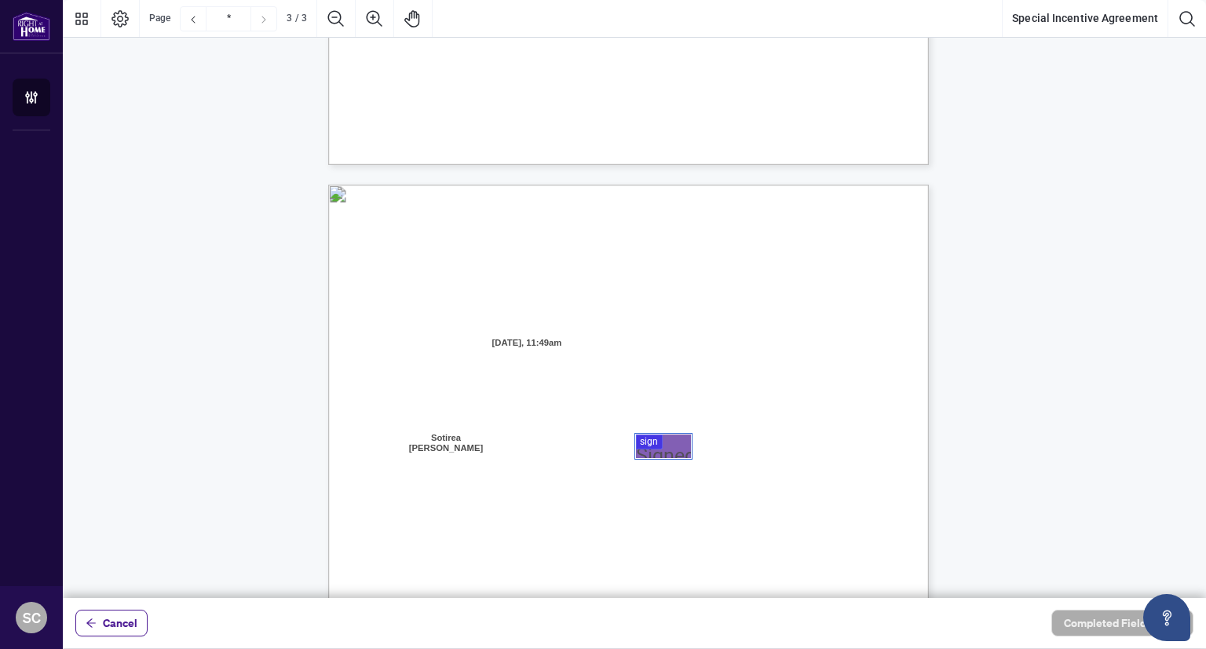
click at [646, 441] on div at bounding box center [634, 299] width 1143 height 598
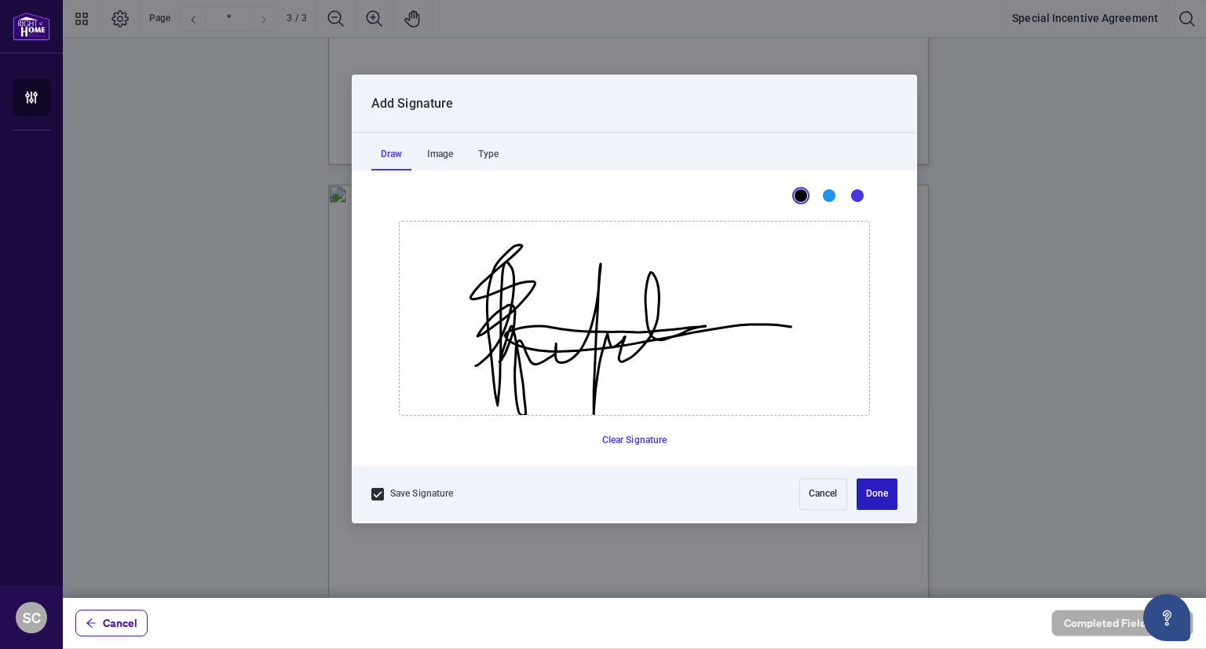
click at [883, 492] on button "Done" at bounding box center [877, 493] width 41 height 31
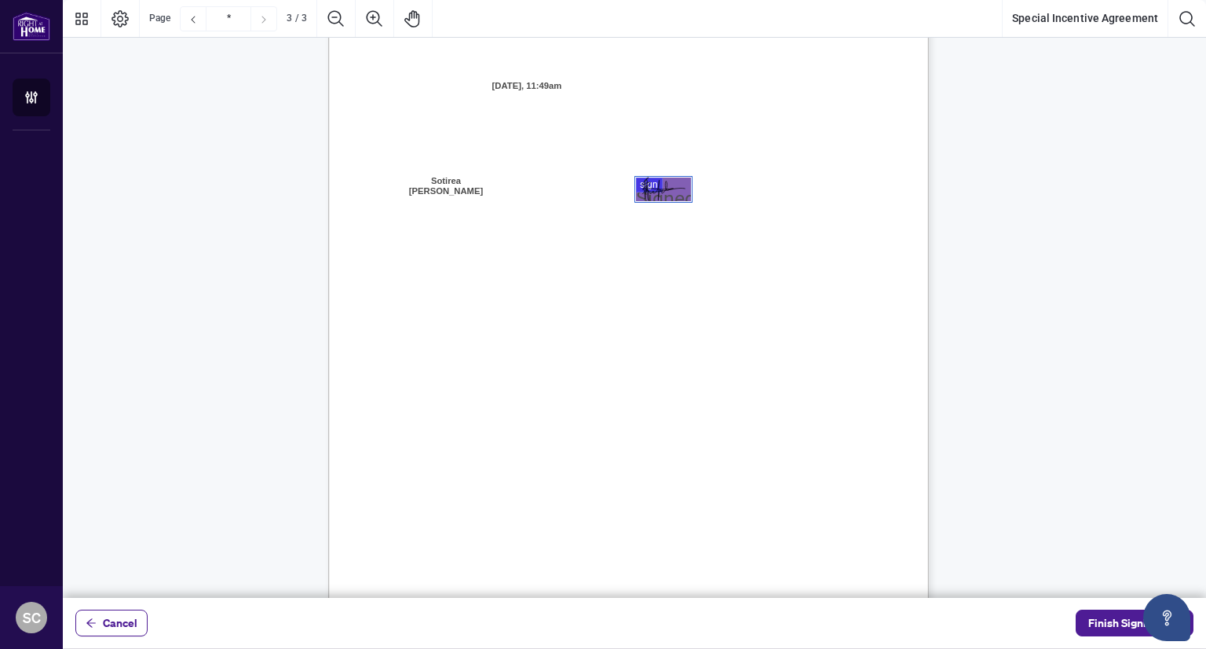
scroll to position [1843, 0]
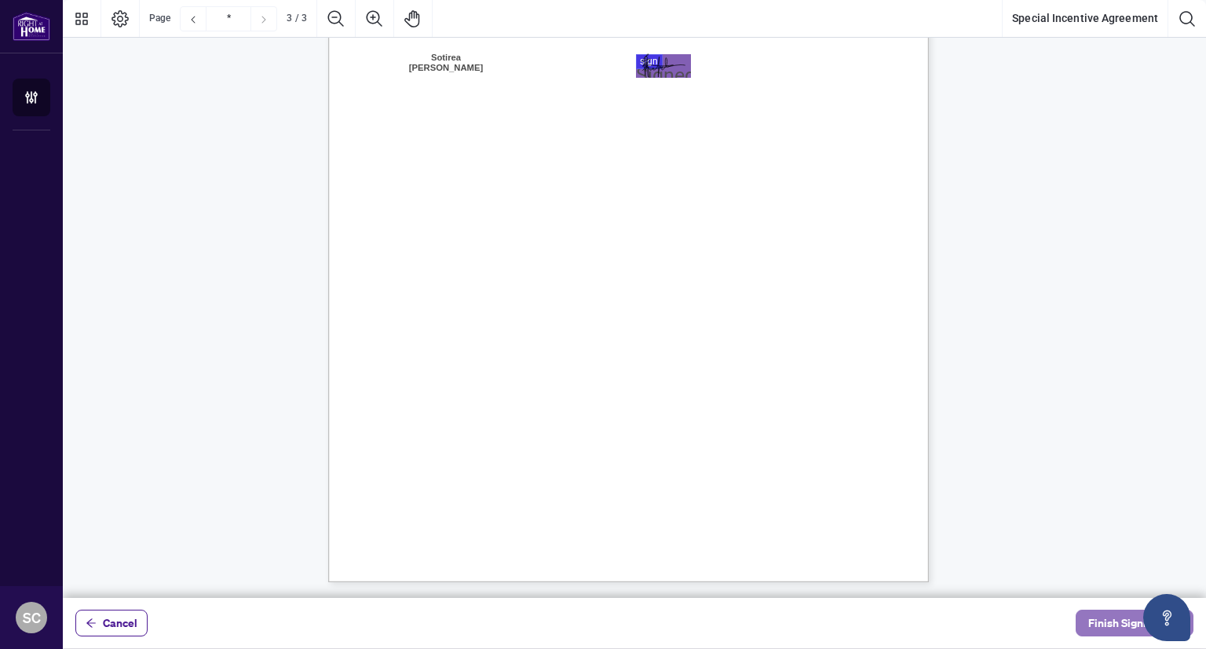
click at [1105, 626] on span "Finish Signing" at bounding box center [1123, 622] width 71 height 25
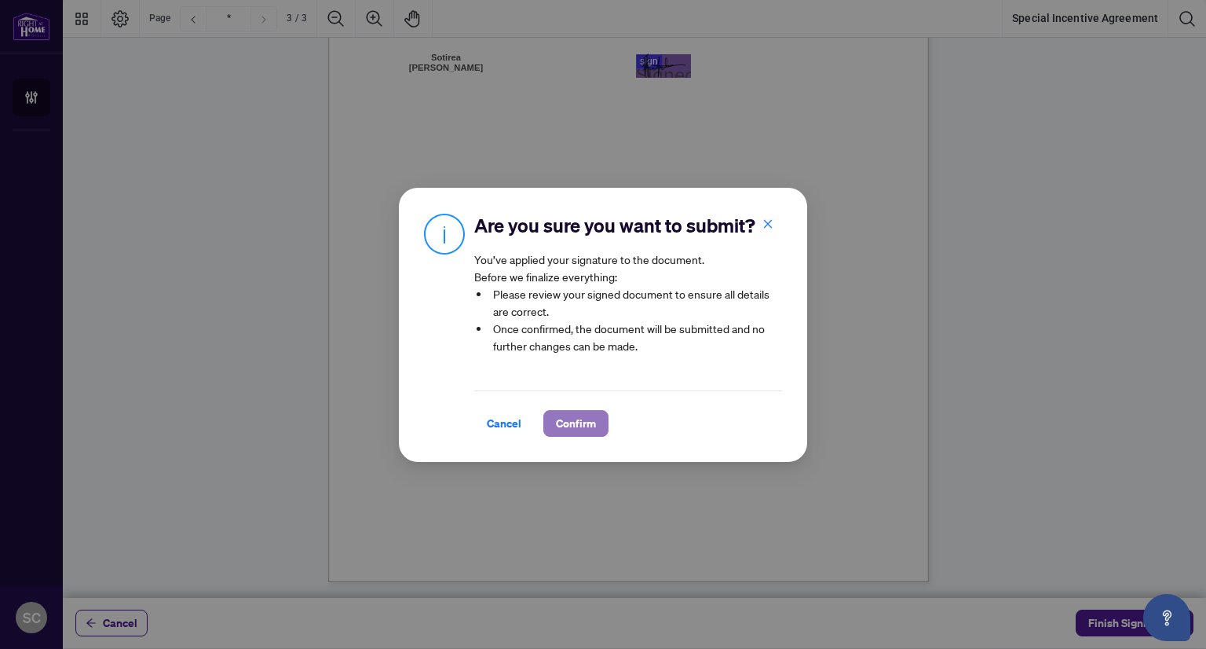
click at [576, 429] on span "Confirm" at bounding box center [576, 423] width 40 height 25
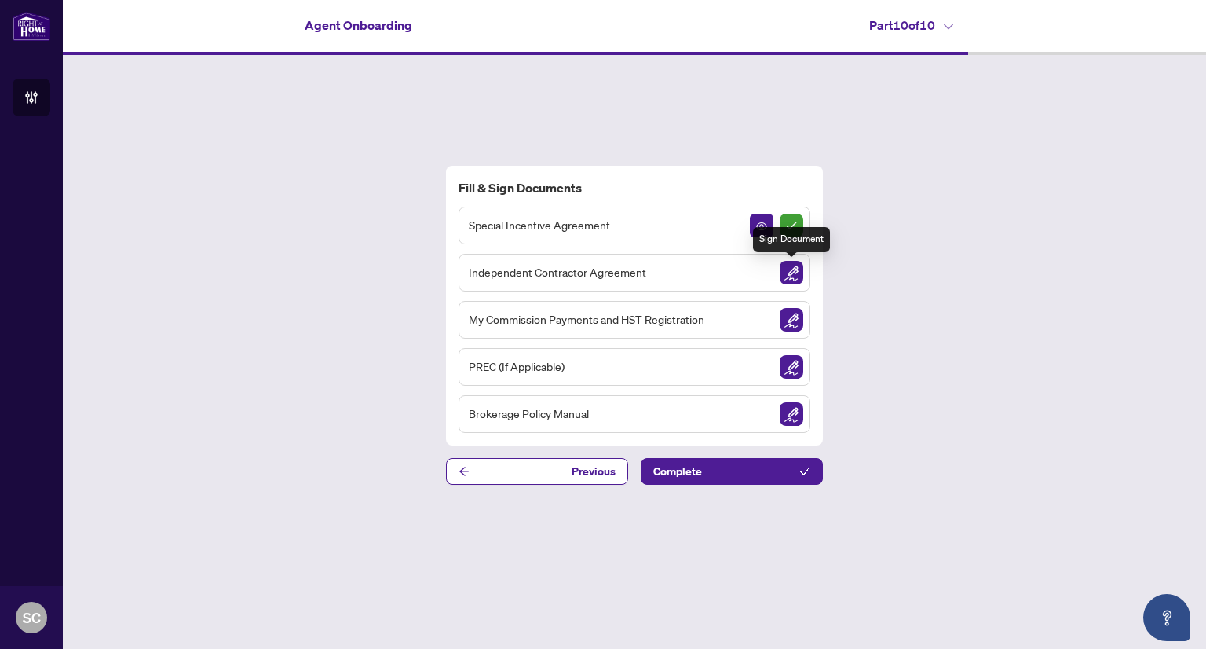
click at [787, 276] on img "Sign Document" at bounding box center [792, 273] width 24 height 24
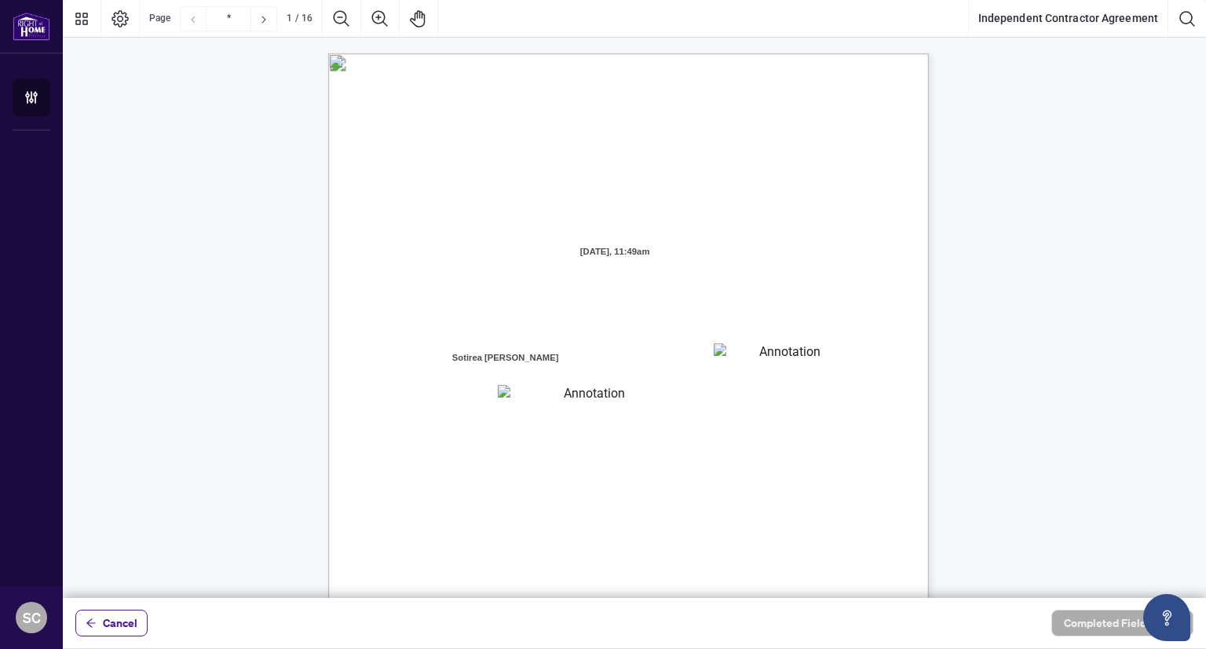
click at [754, 349] on textarea "01K2N7ZVXADQDZS13CP82GTG0Z" at bounding box center [784, 355] width 141 height 24
type textarea "**********"
click at [584, 400] on textarea "01K2N800VRNZWEDT7GS4268ZBH" at bounding box center [588, 395] width 181 height 20
type textarea "**********"
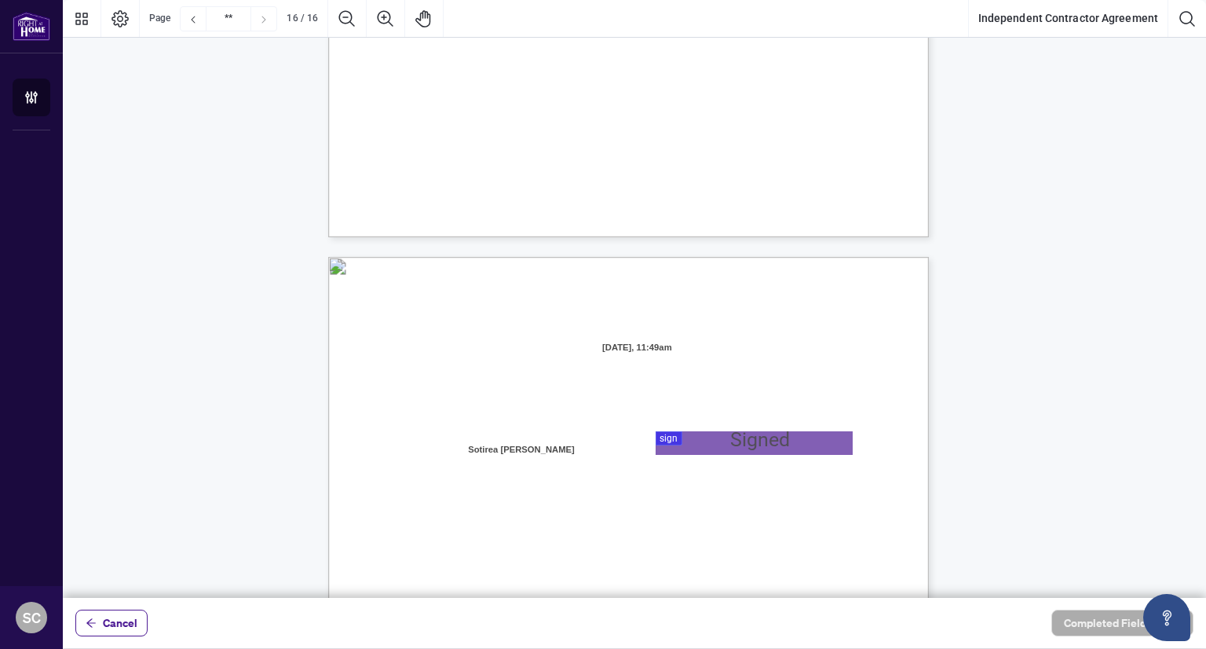
type input "**"
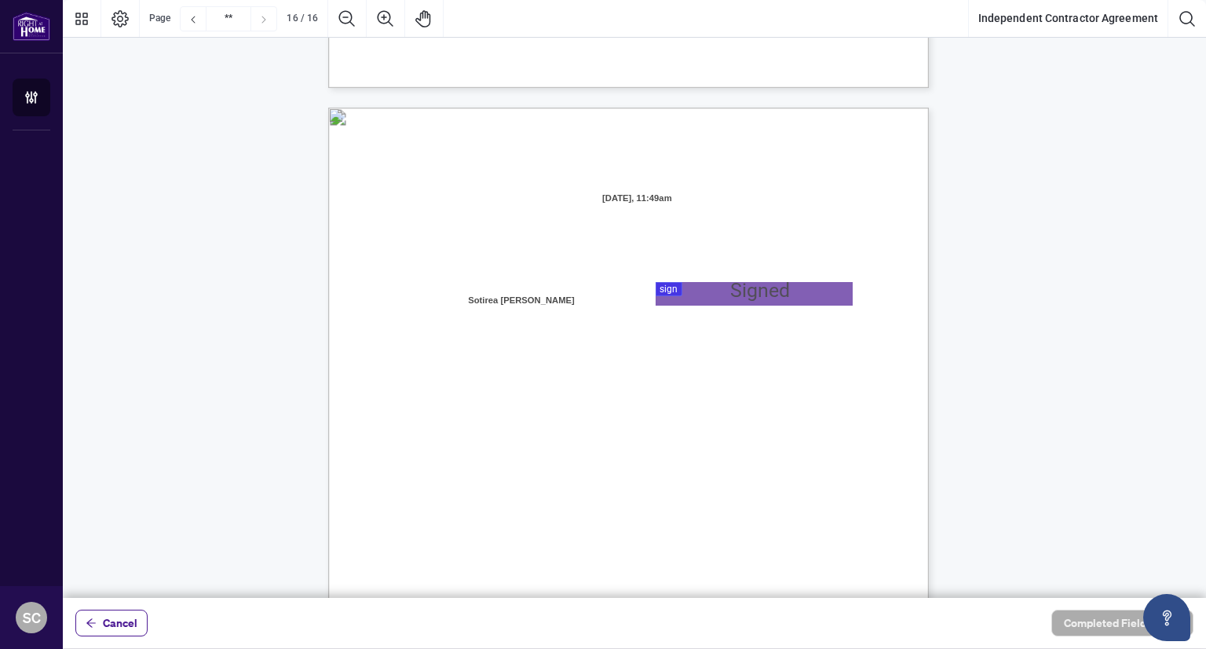
scroll to position [11915, 0]
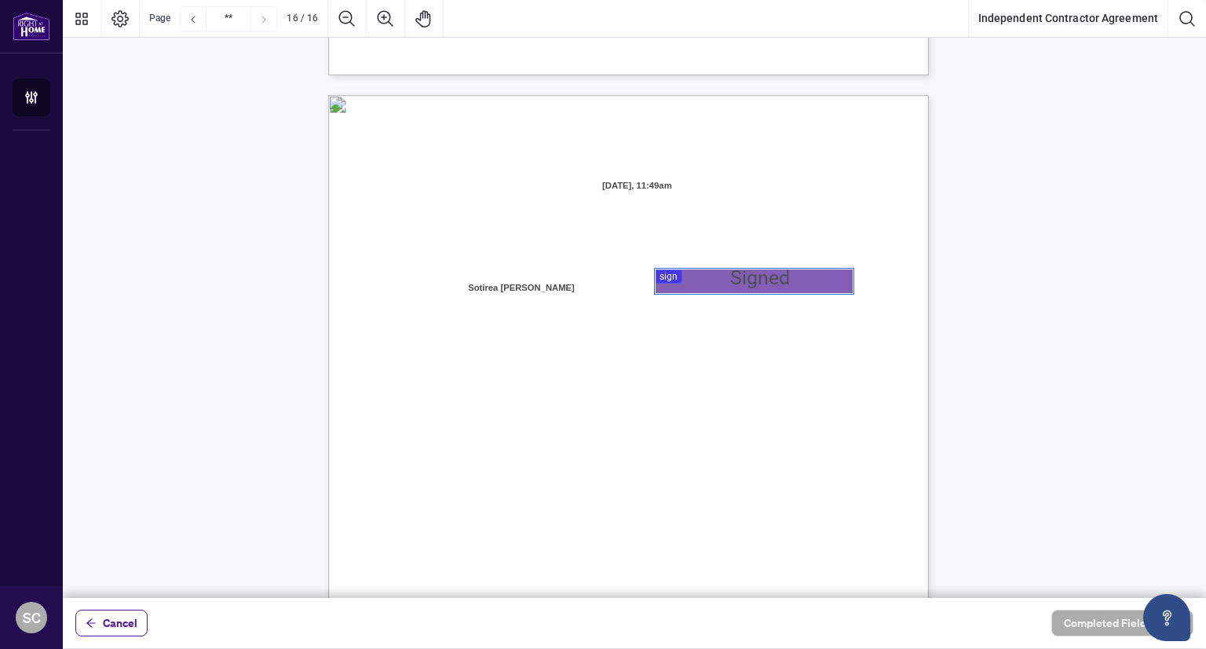
click at [729, 280] on div at bounding box center [634, 299] width 1143 height 598
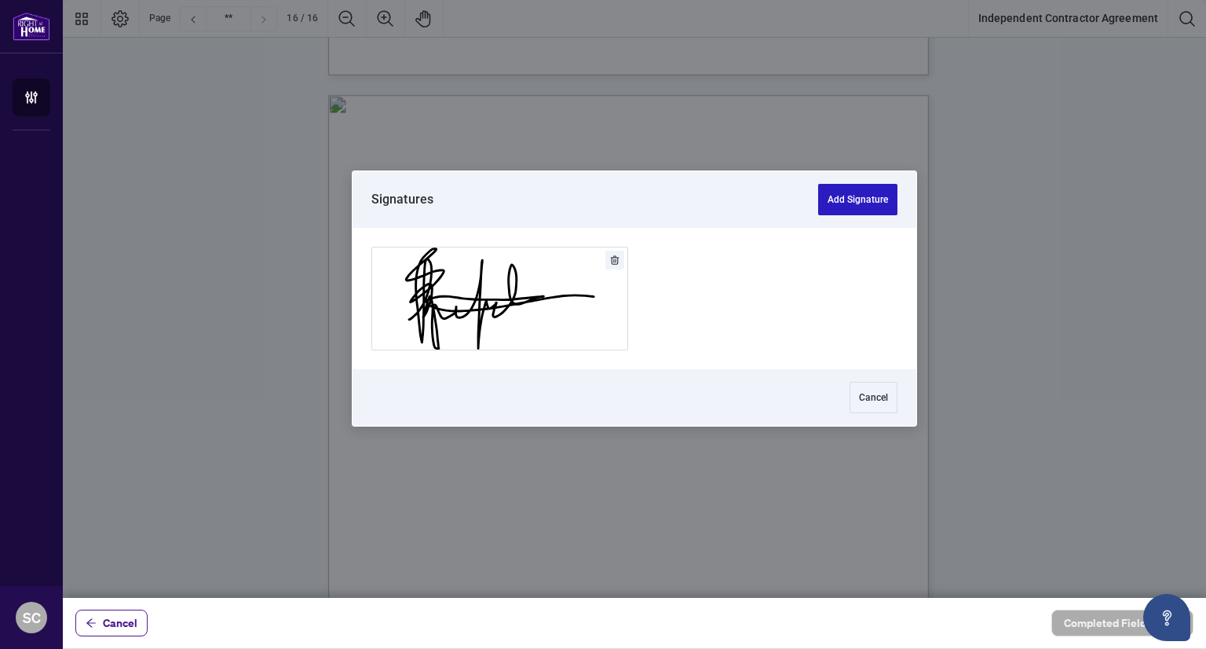
click at [859, 205] on button "Add Signature" at bounding box center [857, 199] width 79 height 31
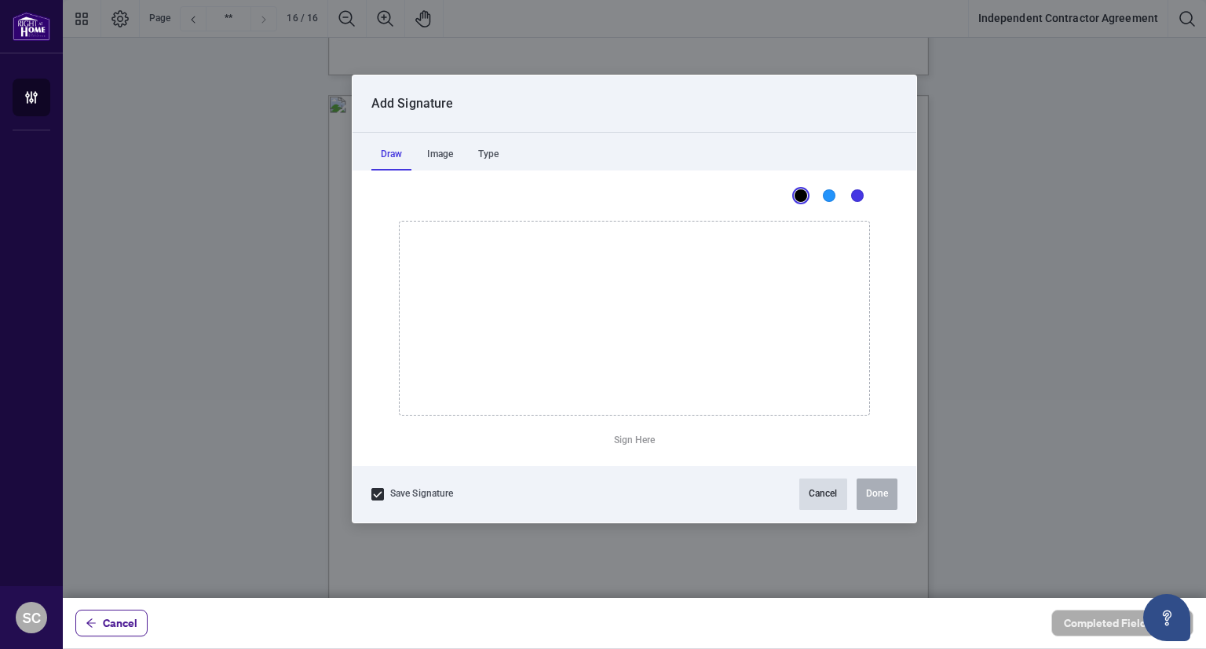
click at [814, 492] on button "Cancel" at bounding box center [823, 493] width 48 height 31
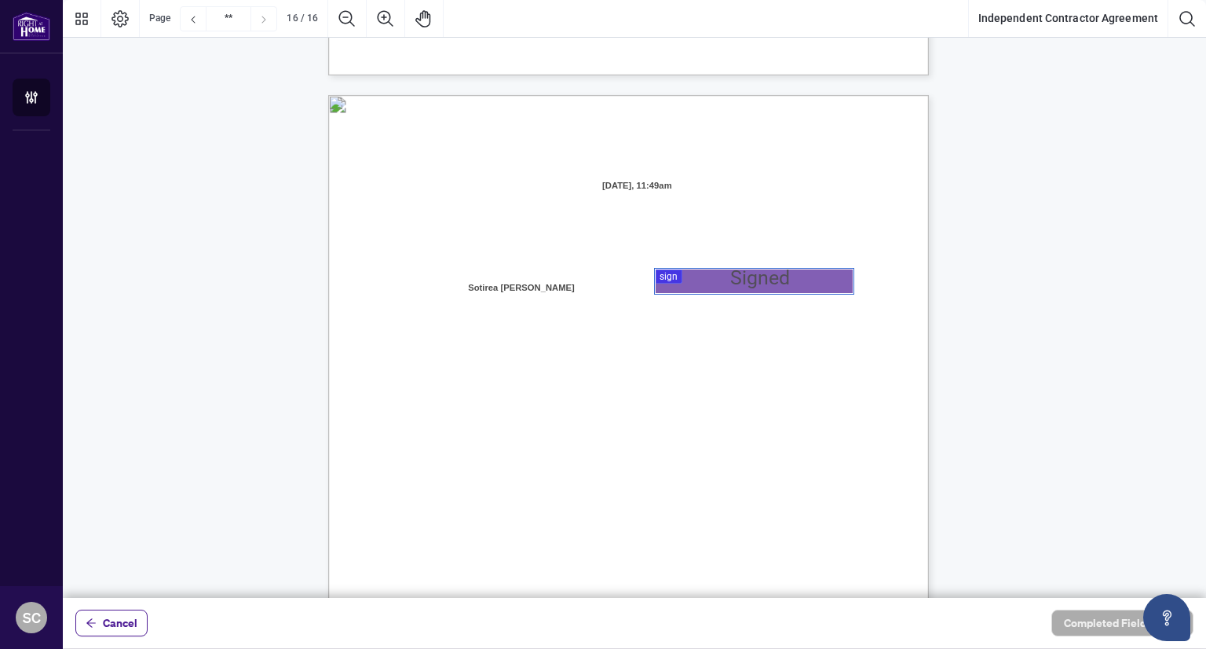
click at [733, 283] on div at bounding box center [634, 299] width 1143 height 598
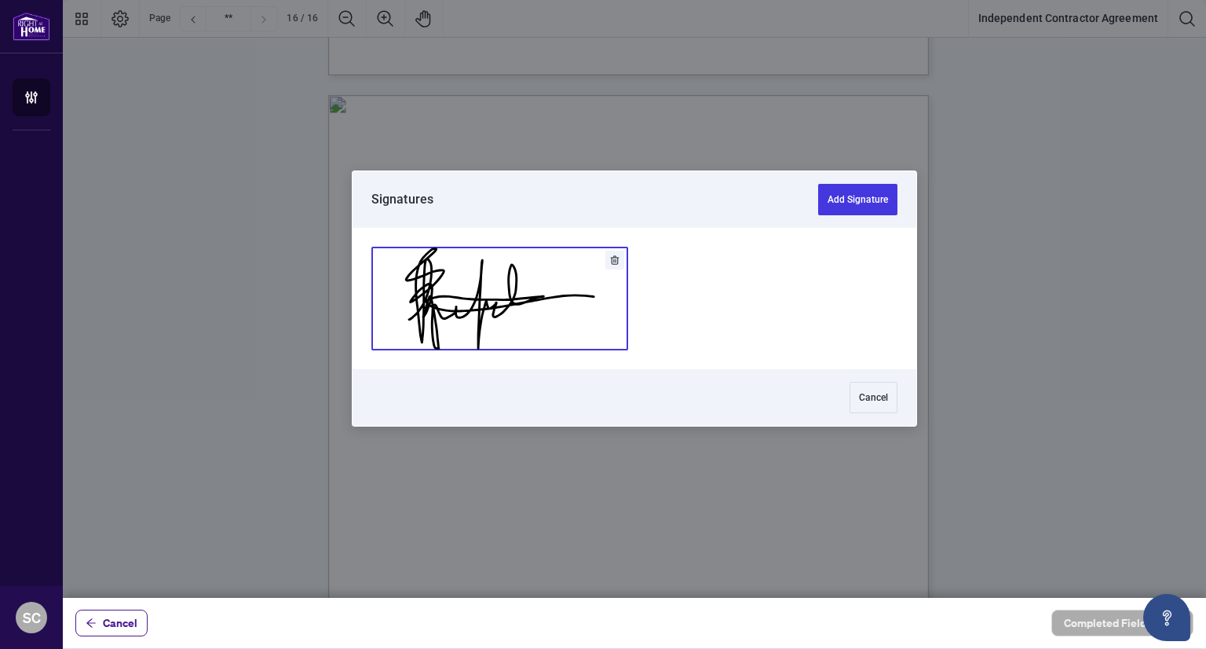
click at [535, 302] on button "Add Signature" at bounding box center [499, 298] width 255 height 102
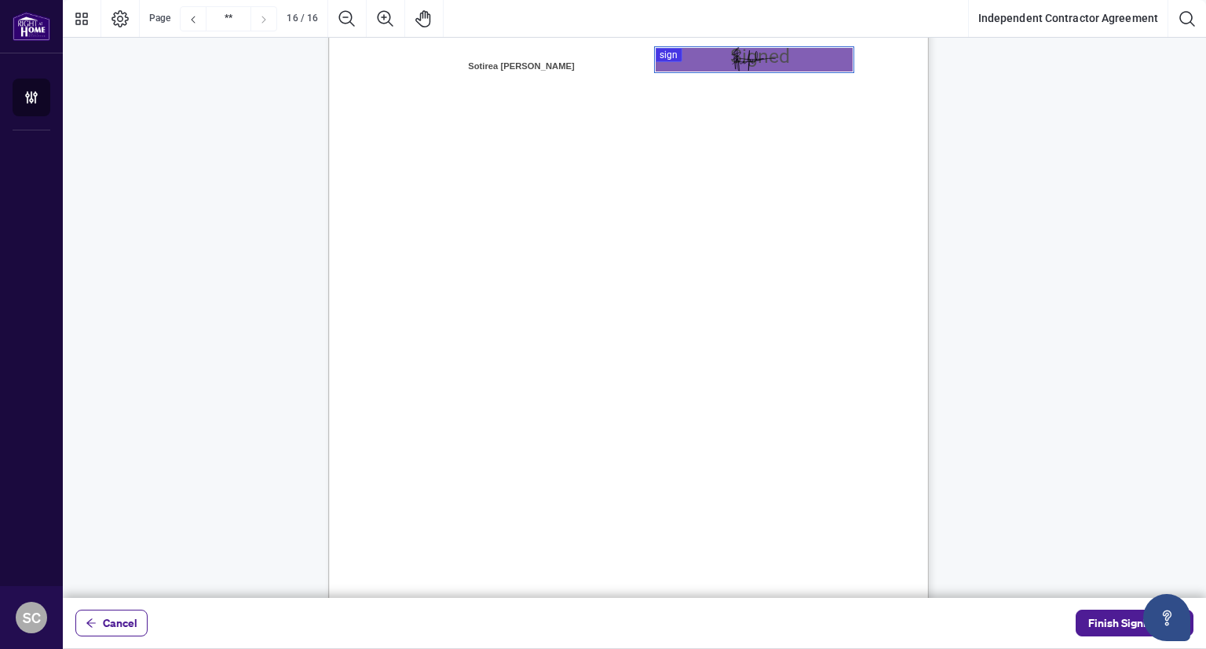
scroll to position [12205, 0]
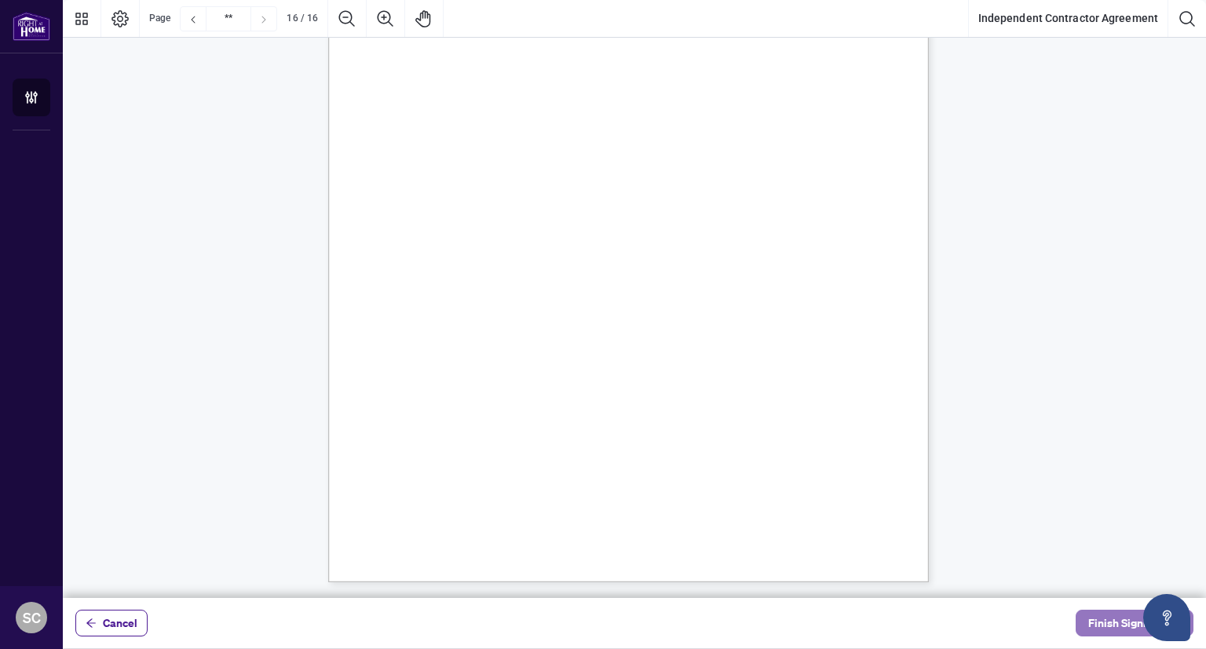
click at [1099, 621] on span "Finish Signing" at bounding box center [1123, 622] width 71 height 25
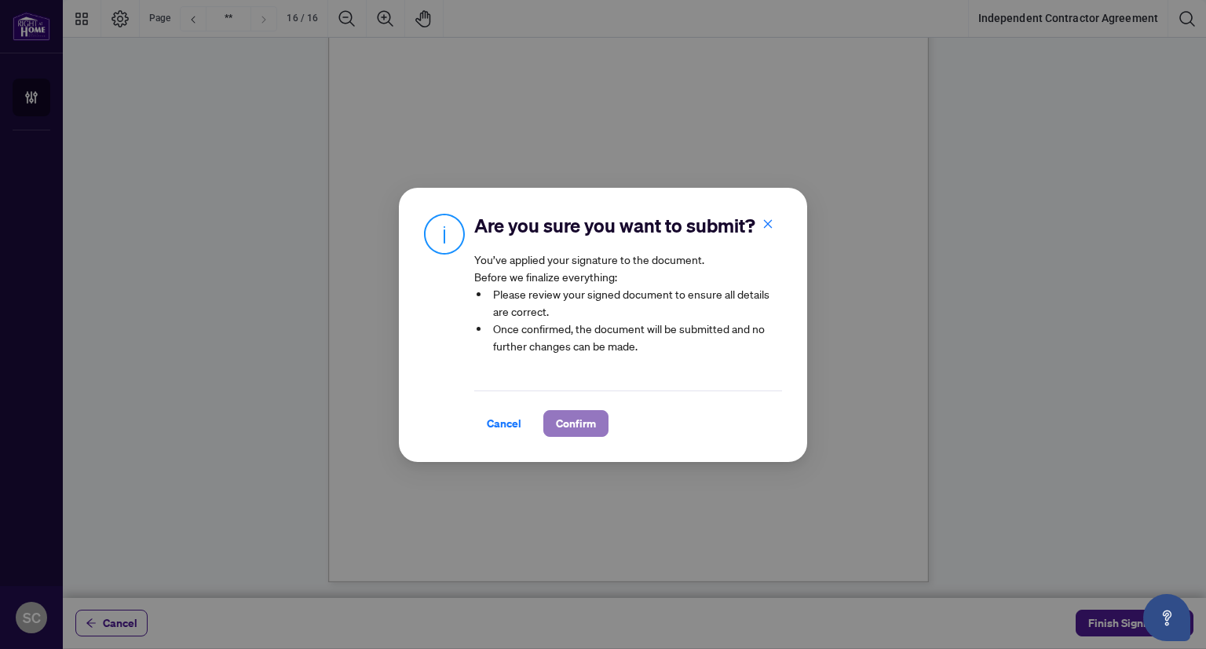
click at [579, 424] on span "Confirm" at bounding box center [576, 423] width 40 height 25
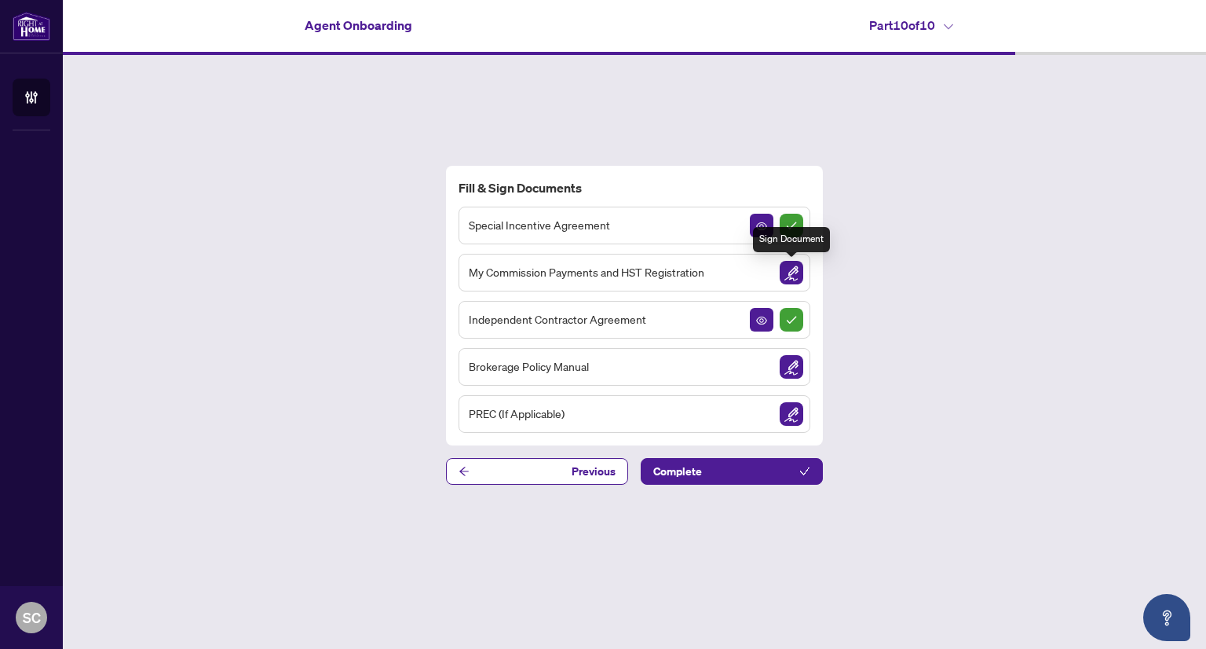
click at [788, 277] on img "Sign Document" at bounding box center [792, 273] width 24 height 24
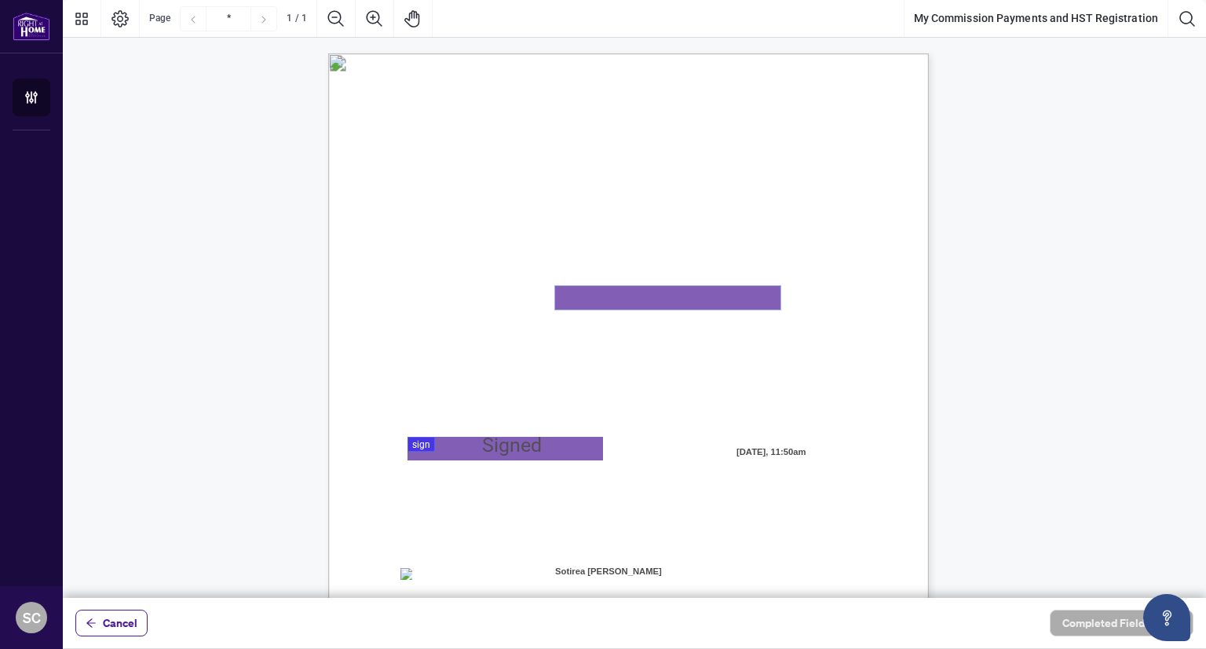
click at [654, 298] on textarea "01K2N82W0617PR3KA8X9DYAB9F" at bounding box center [667, 298] width 225 height 24
type textarea "**********"
click at [472, 444] on div at bounding box center [634, 299] width 1143 height 598
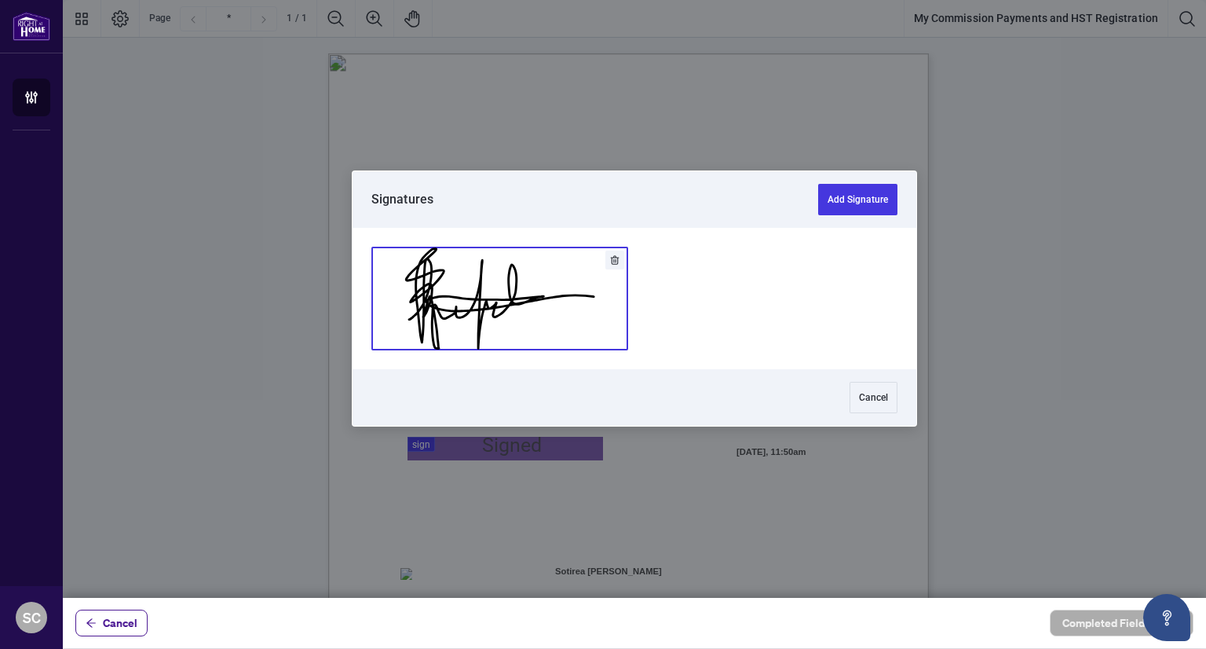
click at [553, 315] on button "Add Signature" at bounding box center [499, 298] width 255 height 102
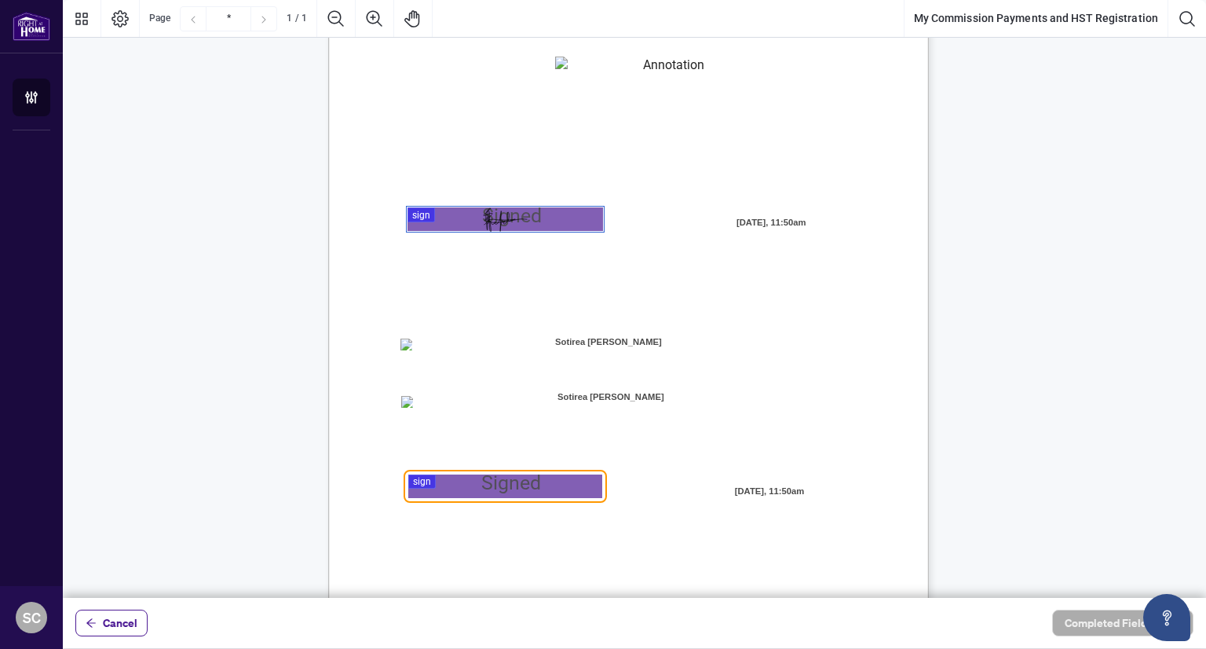
scroll to position [248, 0]
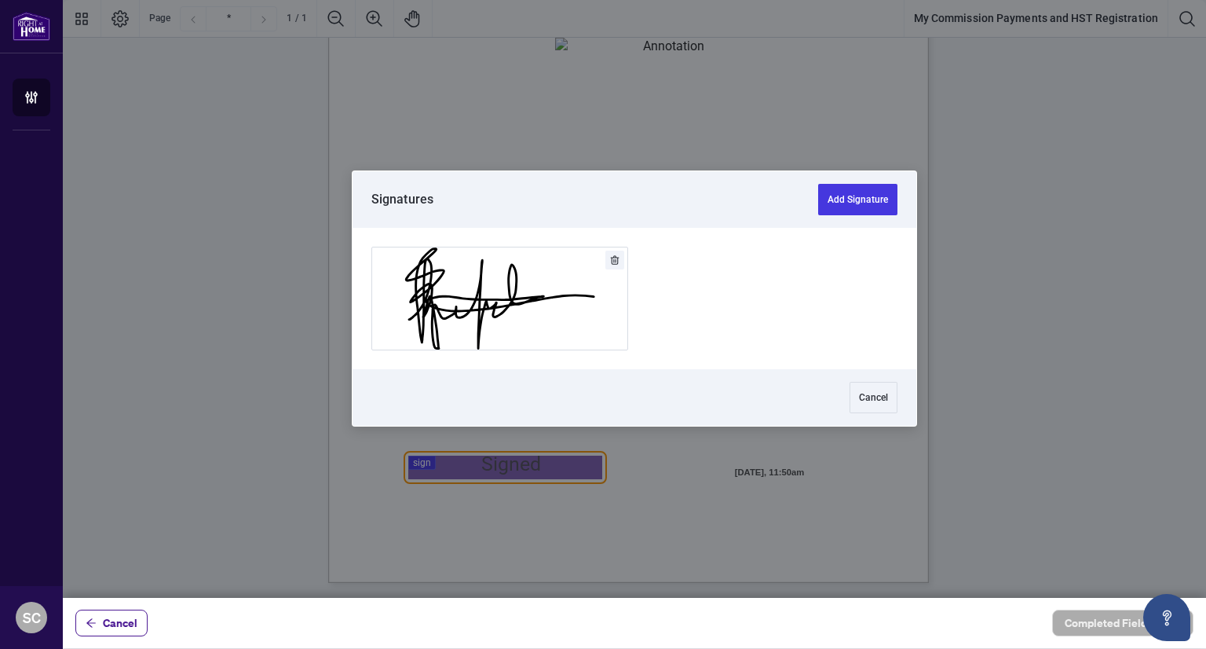
click at [531, 467] on div at bounding box center [634, 299] width 1143 height 598
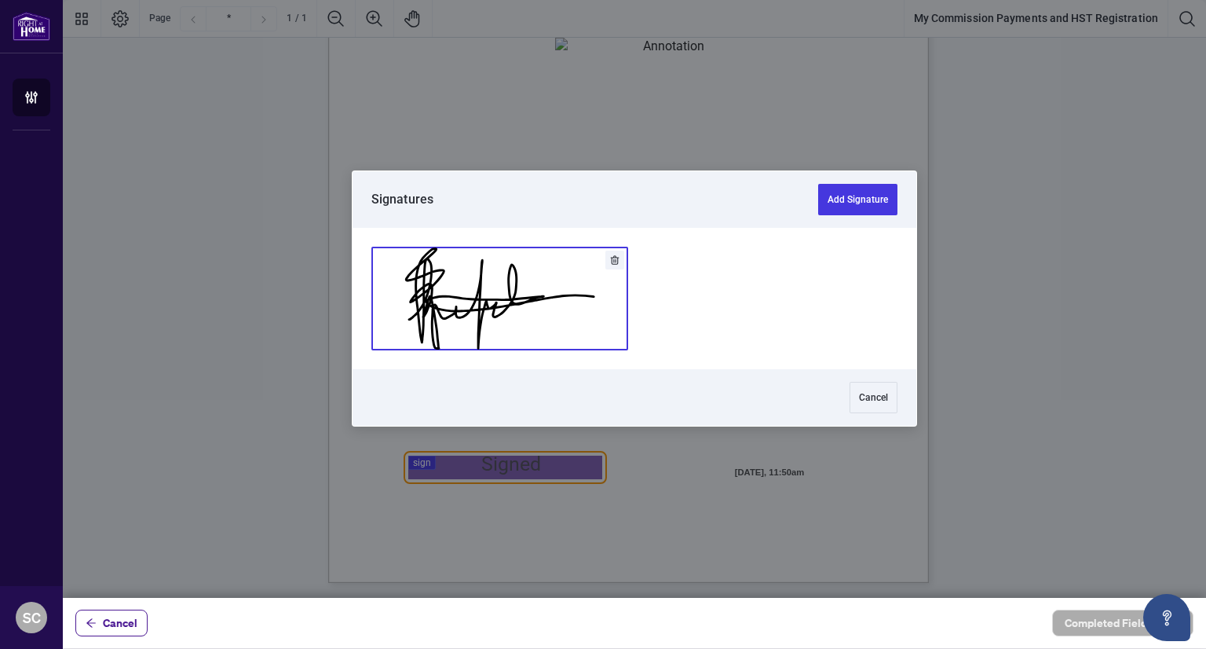
click at [503, 299] on button "Add Signature" at bounding box center [499, 298] width 255 height 102
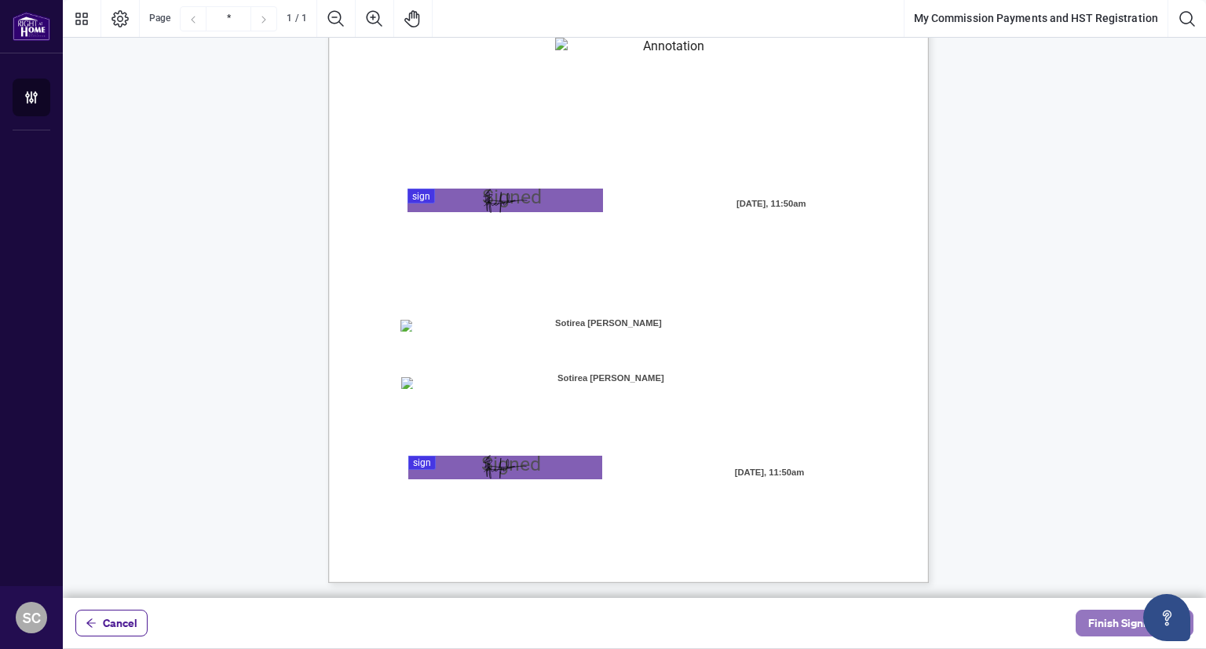
click at [1102, 620] on span "Finish Signing" at bounding box center [1123, 622] width 71 height 25
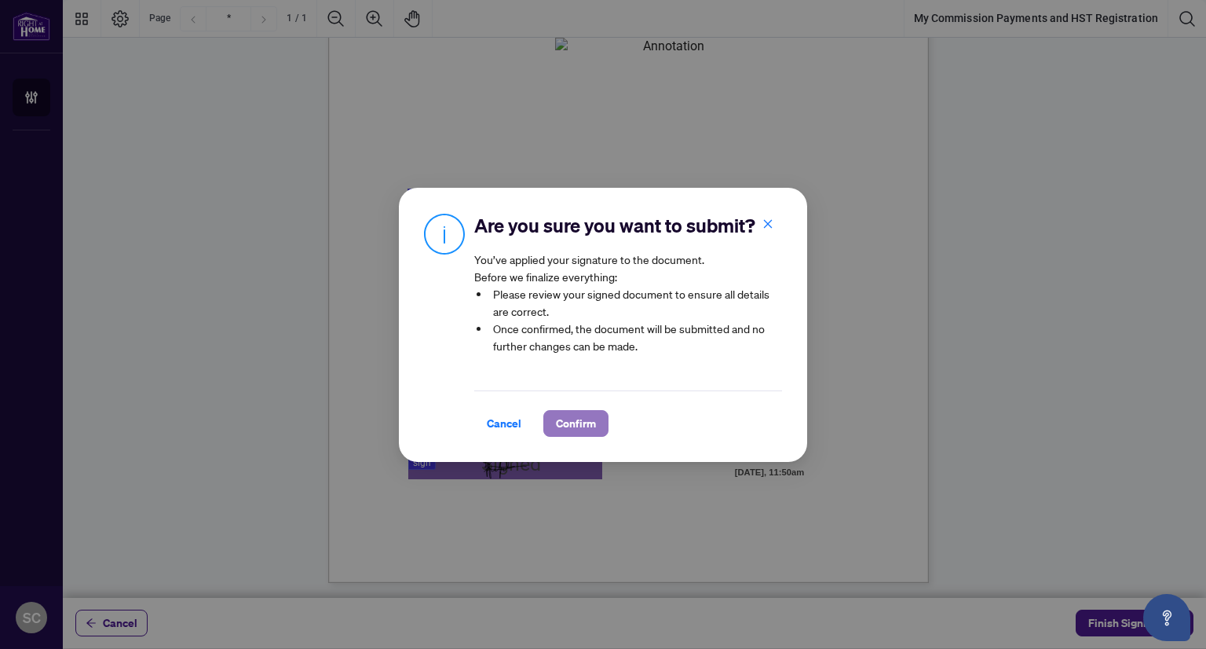
click at [587, 422] on span "Confirm" at bounding box center [576, 423] width 40 height 25
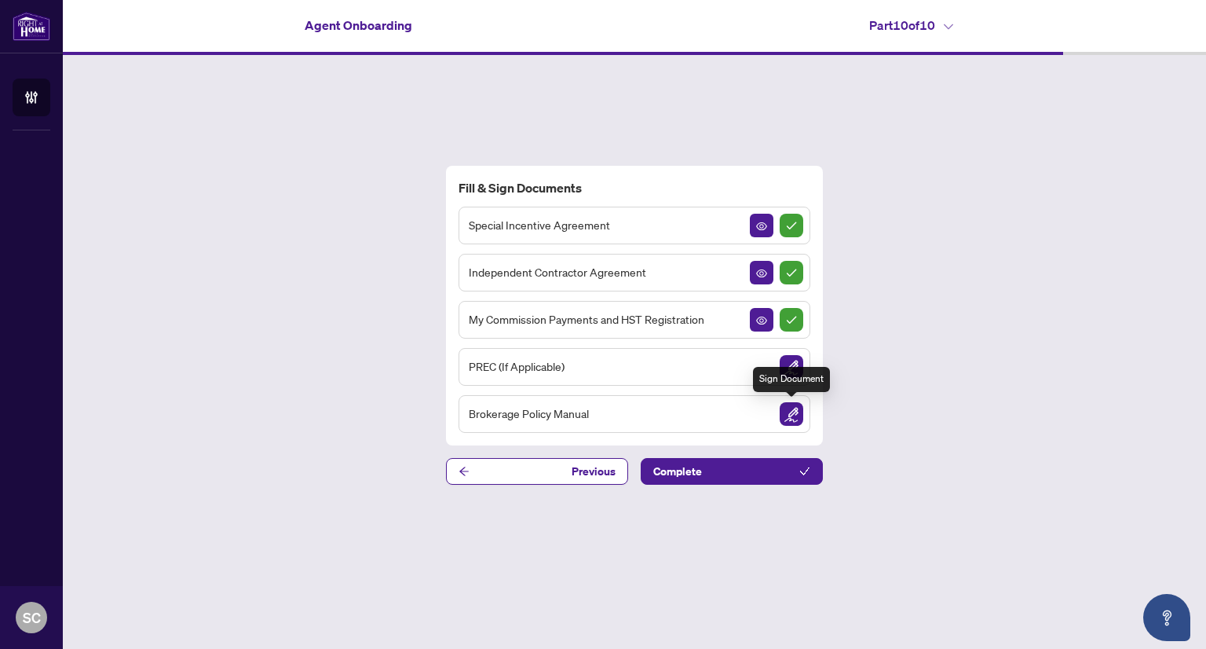
click at [791, 411] on img "Sign Document" at bounding box center [792, 414] width 24 height 24
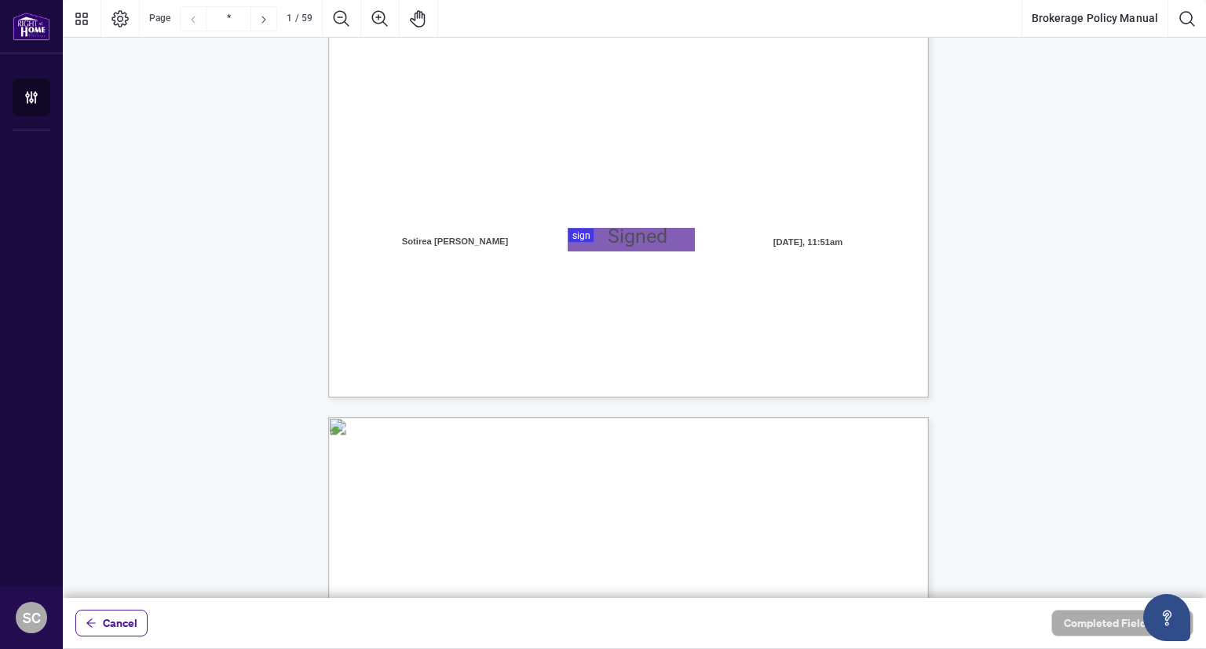
scroll to position [433, 0]
click at [627, 240] on div at bounding box center [634, 299] width 1143 height 598
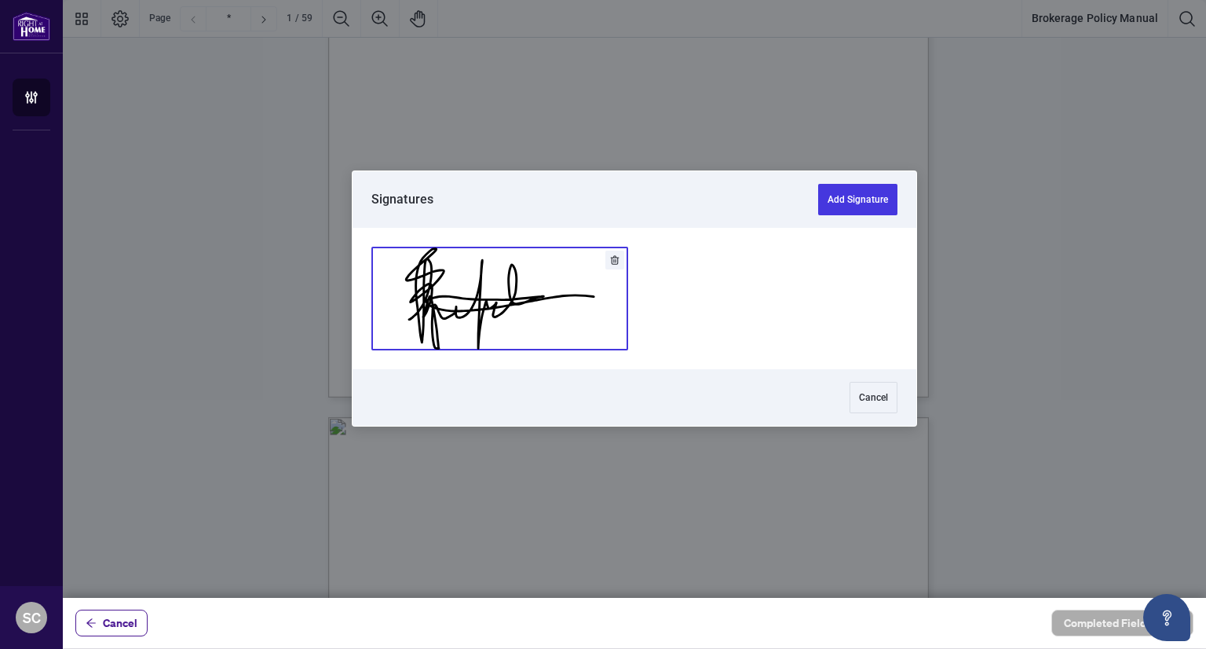
click at [499, 305] on button "Add Signature" at bounding box center [499, 298] width 255 height 102
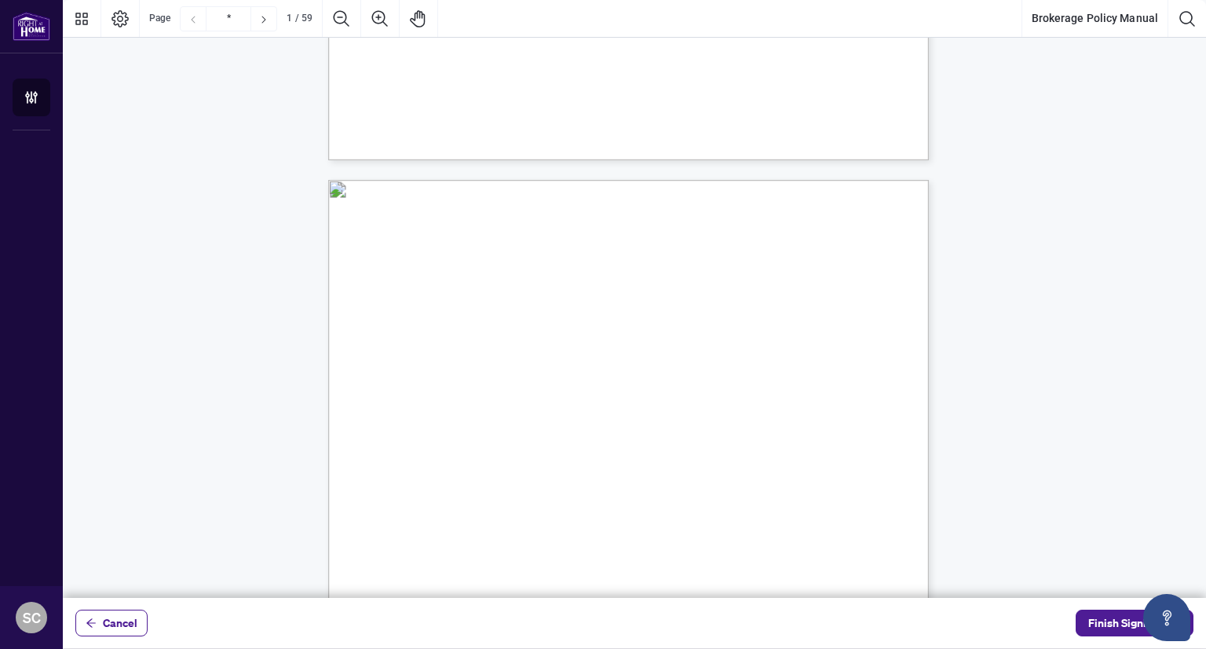
type input "*"
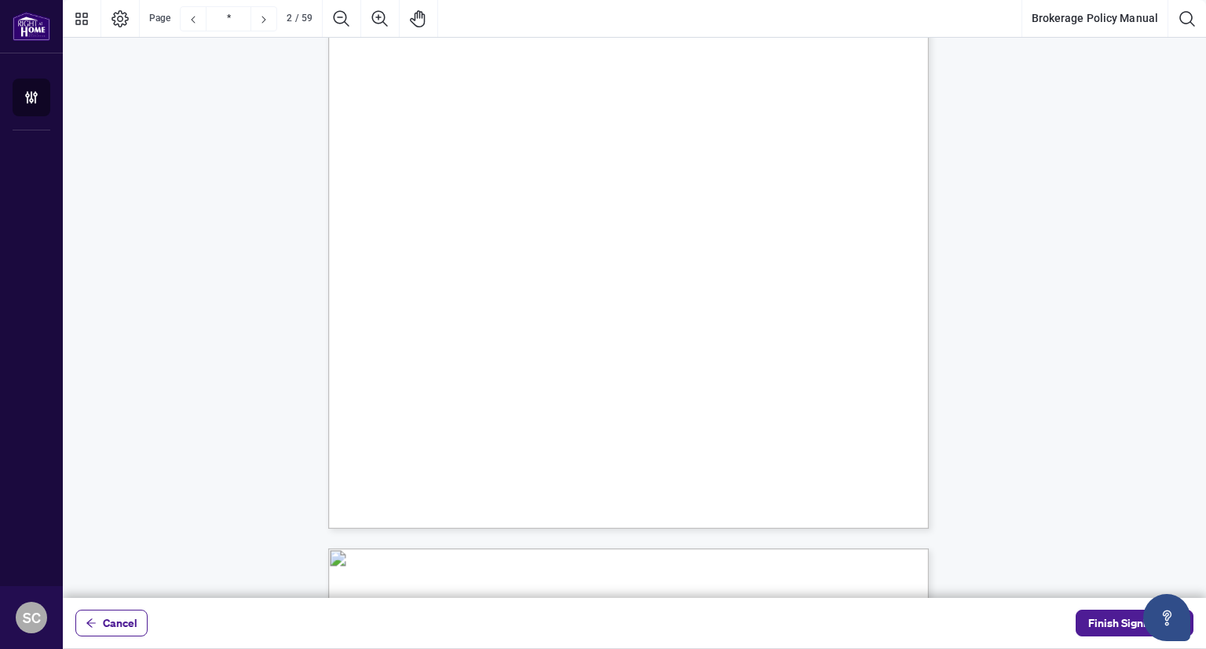
scroll to position [1106, 0]
click at [1117, 621] on span "Finish Signing" at bounding box center [1123, 622] width 71 height 25
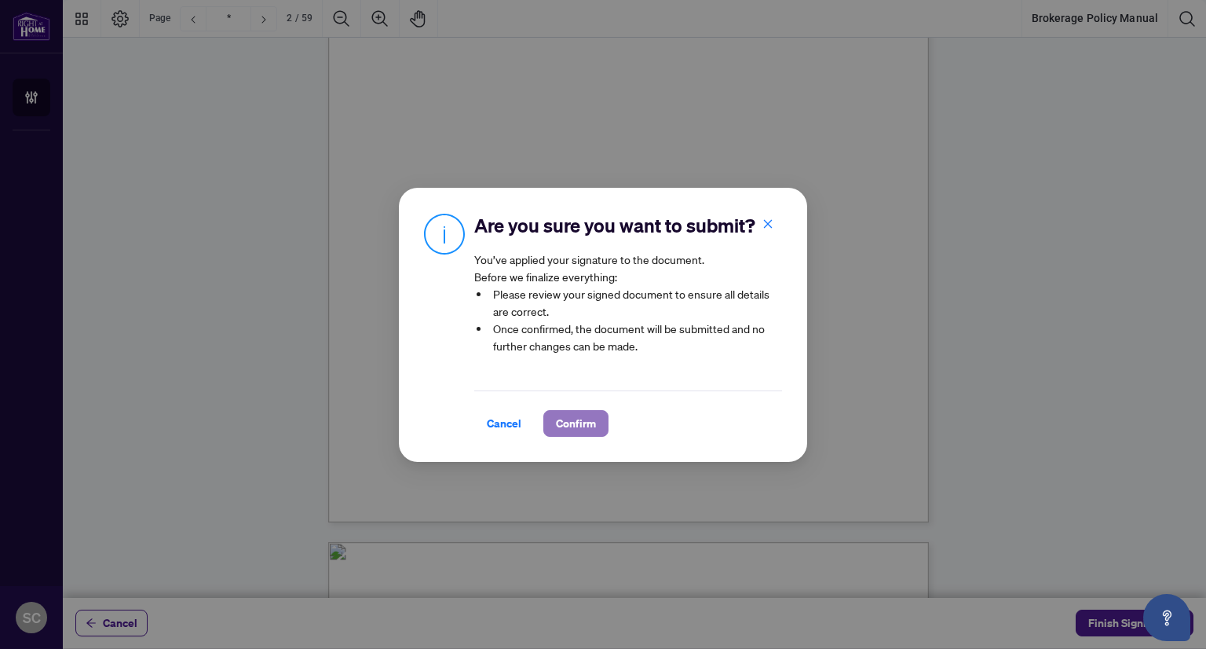
click at [587, 430] on span "Confirm" at bounding box center [576, 423] width 40 height 25
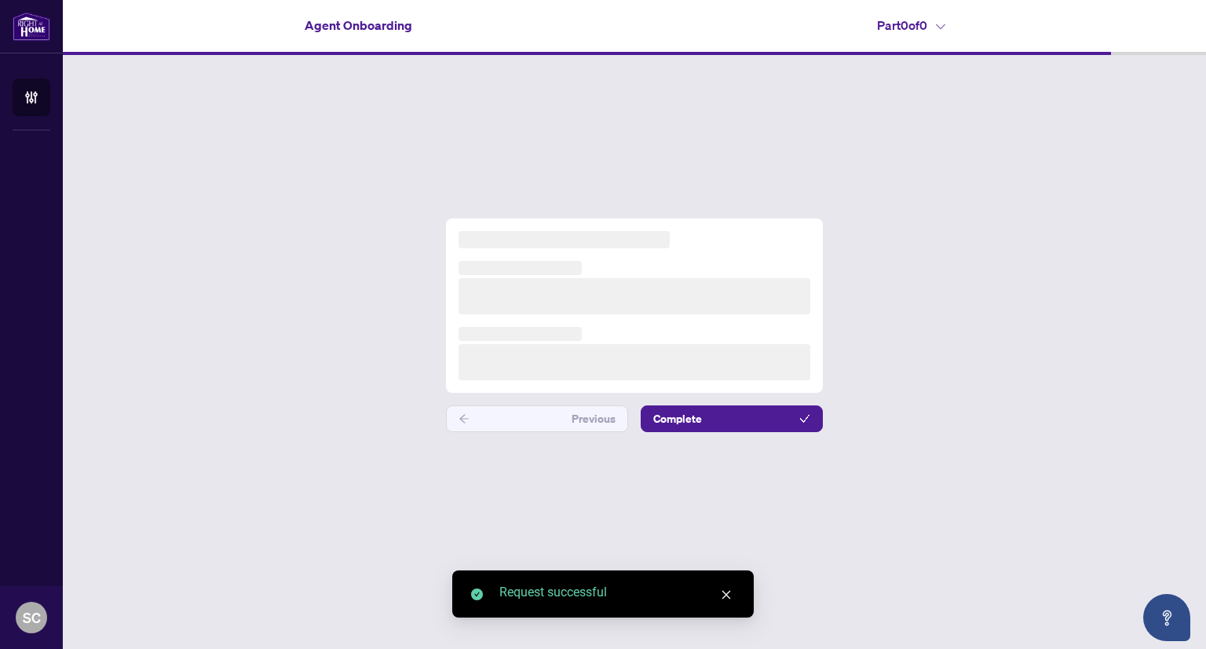
click at [974, 346] on div "Previous Complete" at bounding box center [634, 325] width 1143 height 540
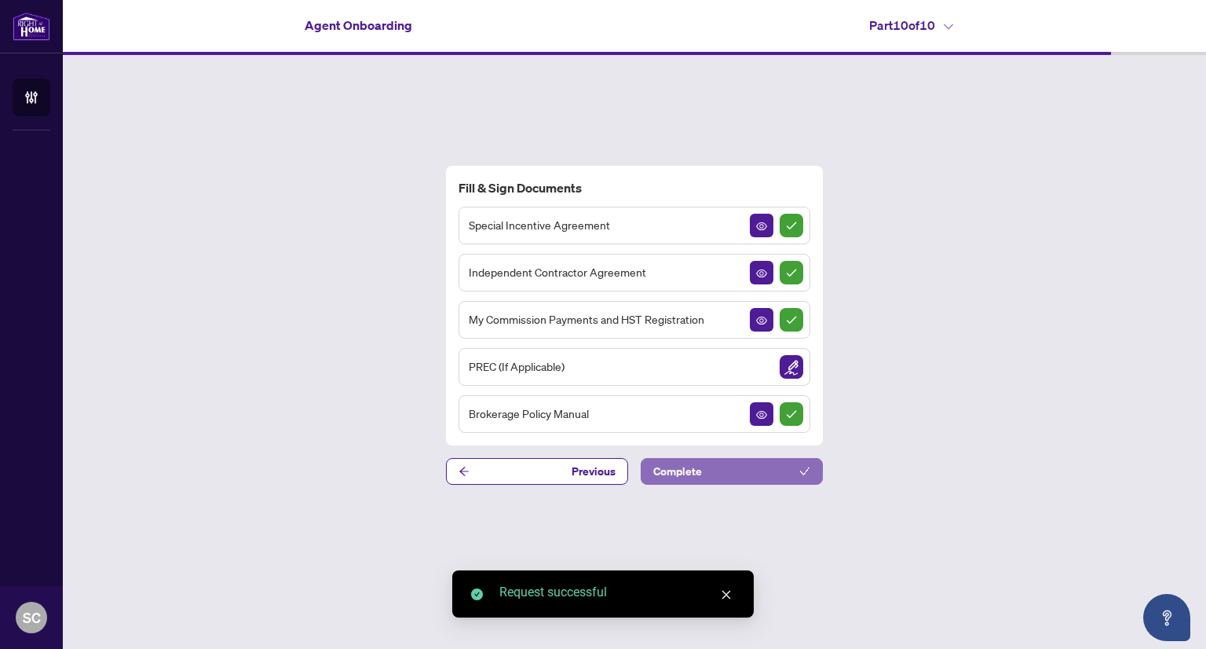
click at [715, 466] on button "Complete" at bounding box center [732, 471] width 182 height 27
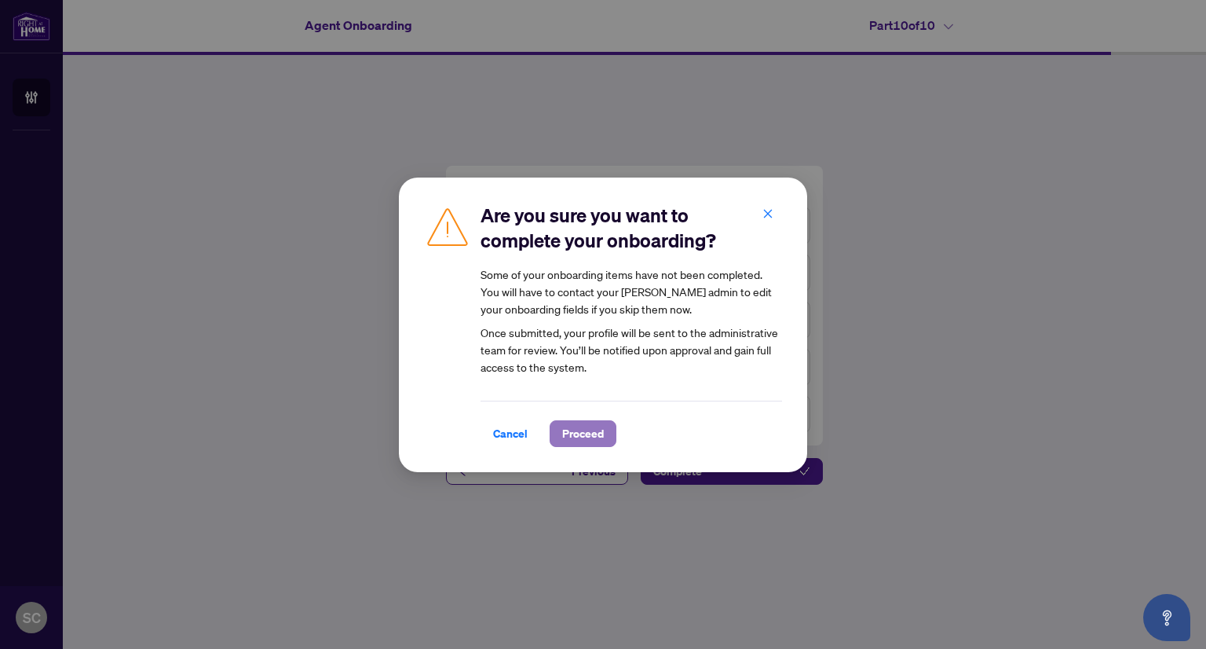
click at [585, 428] on span "Proceed" at bounding box center [583, 433] width 42 height 25
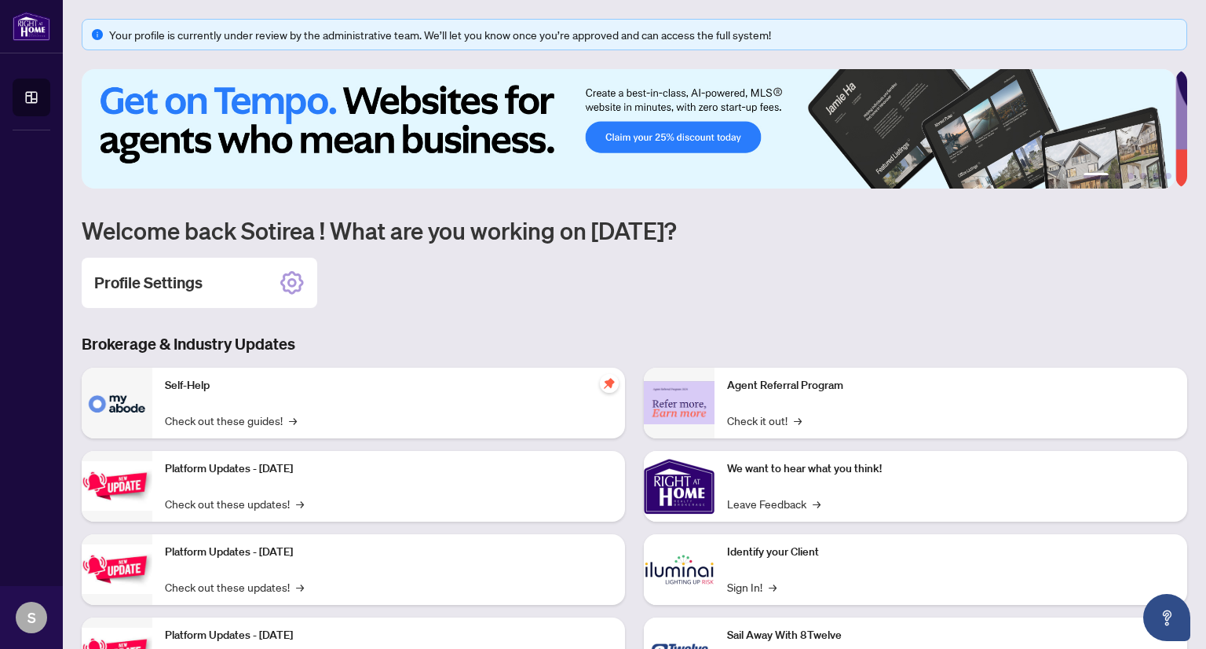
scroll to position [79, 0]
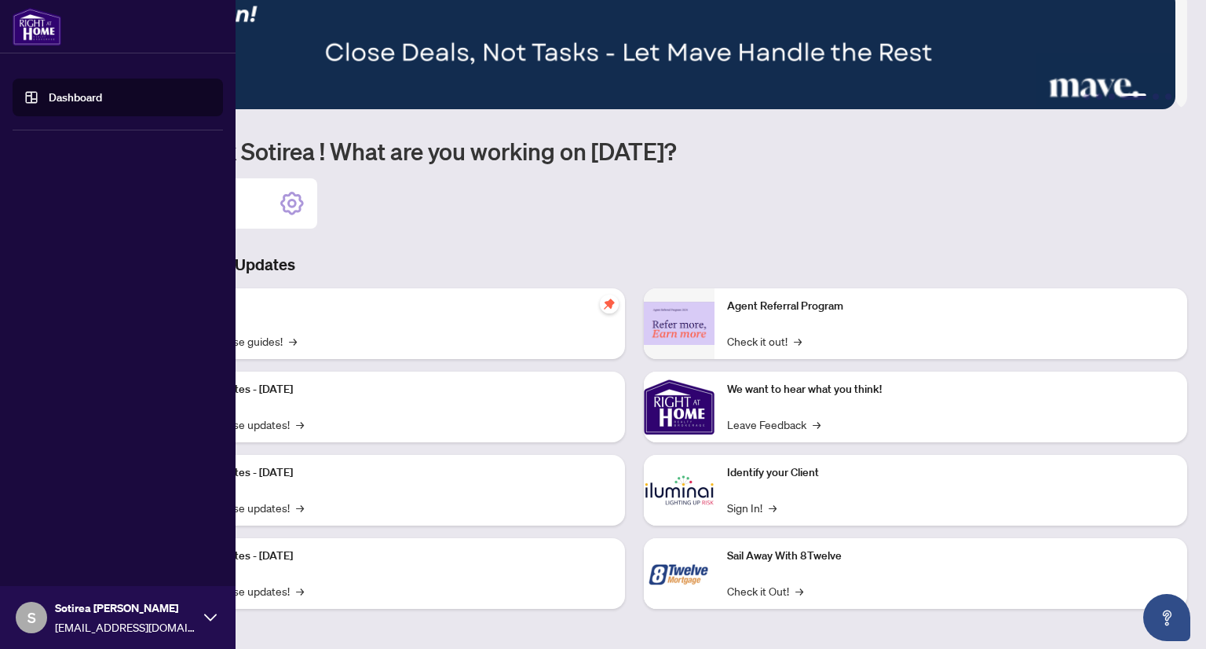
click at [75, 99] on link "Dashboard" at bounding box center [75, 97] width 53 height 14
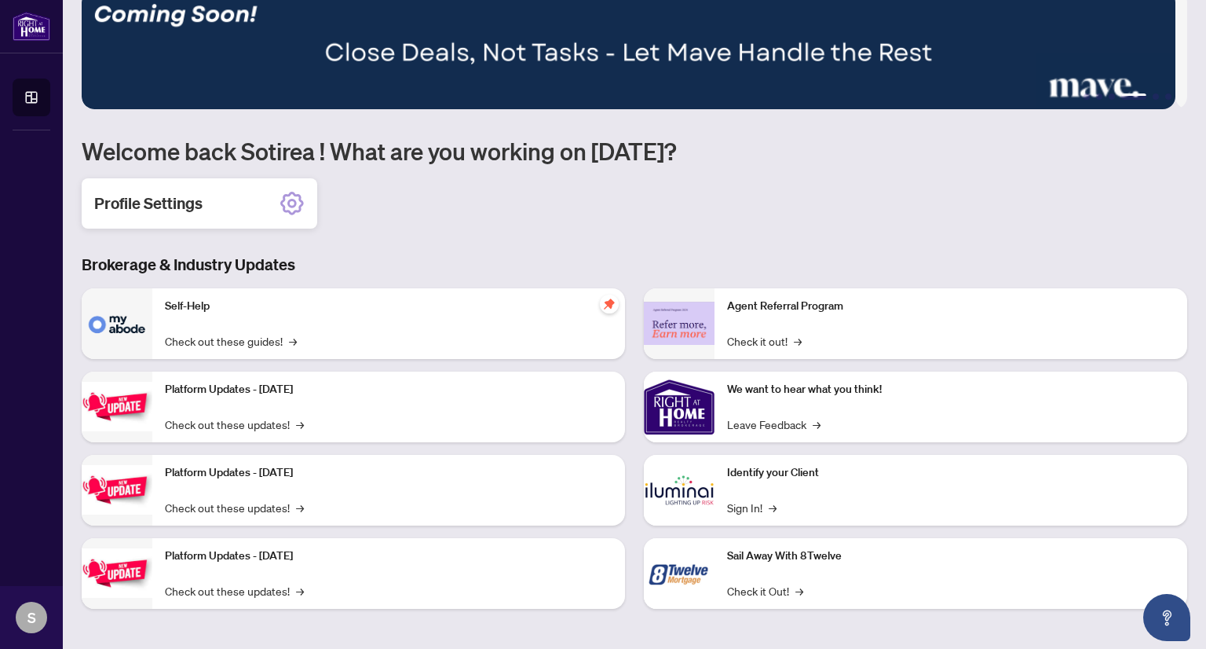
click at [287, 203] on icon at bounding box center [292, 203] width 25 height 25
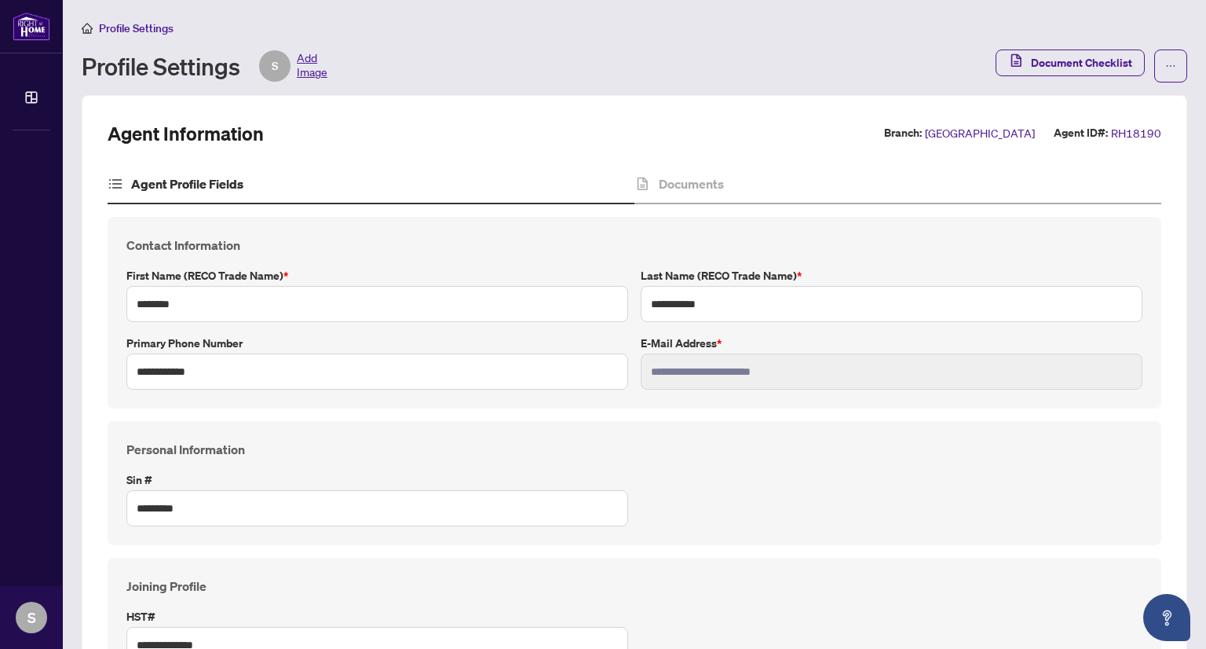
type input "****"
type input "**********"
click at [305, 69] on span "Add Image" at bounding box center [312, 65] width 31 height 31
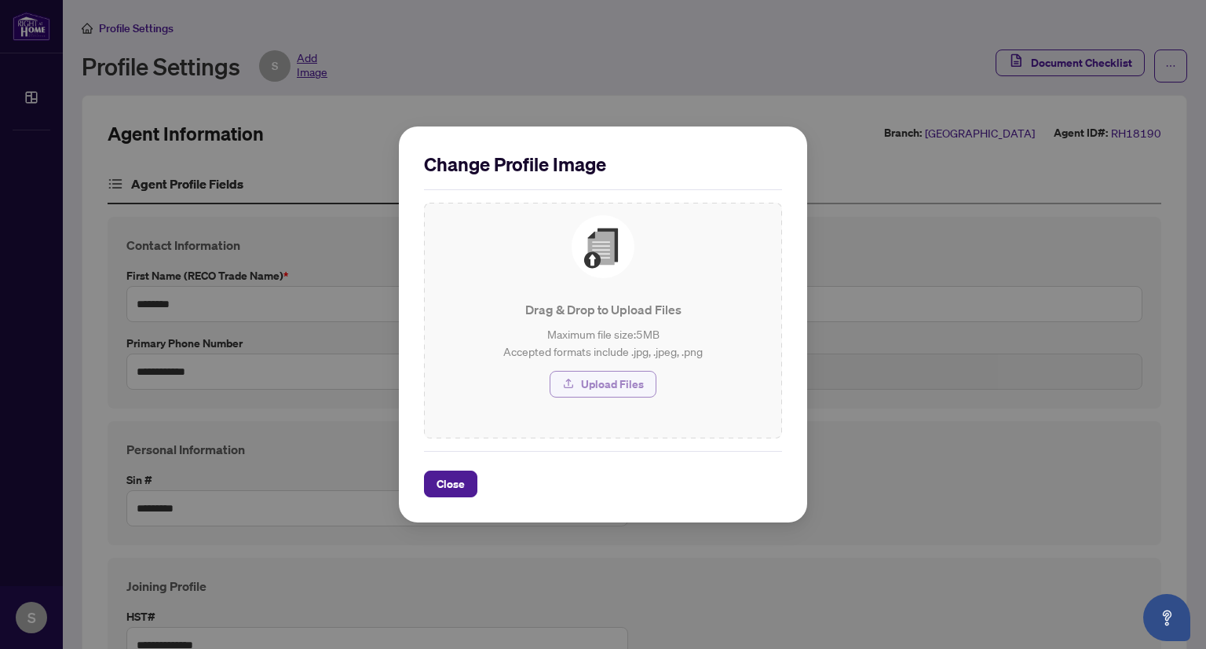
click at [598, 390] on span "Upload Files" at bounding box center [612, 383] width 63 height 25
click at [445, 487] on span "Close" at bounding box center [451, 483] width 28 height 25
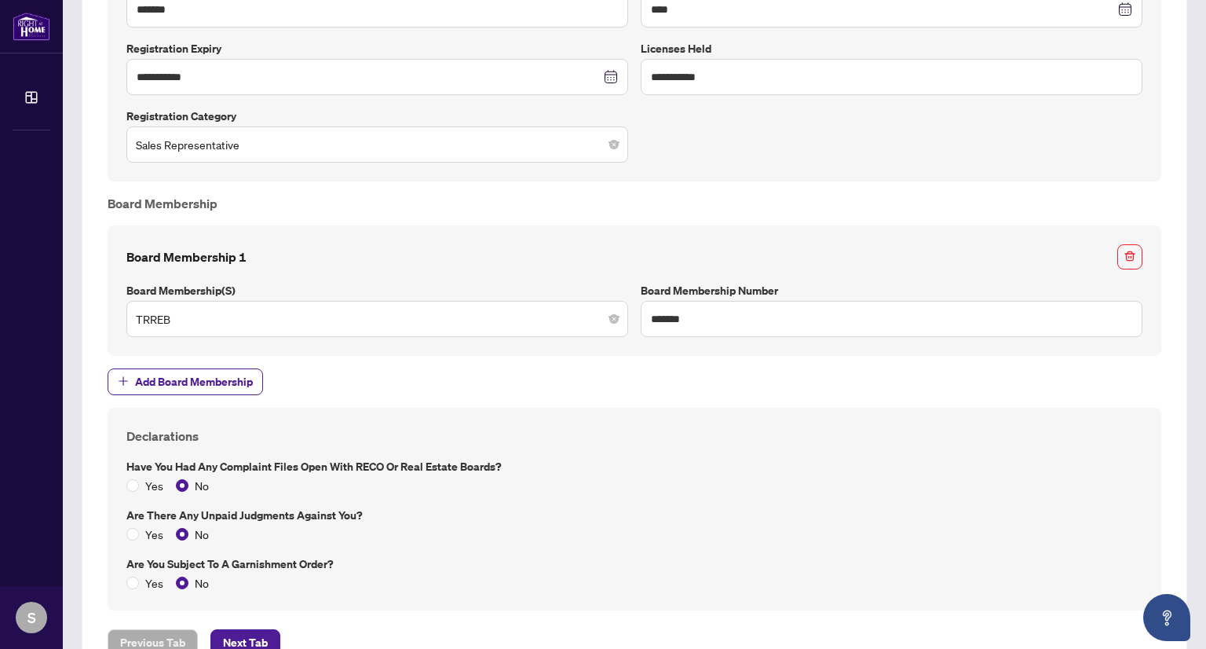
scroll to position [1055, 0]
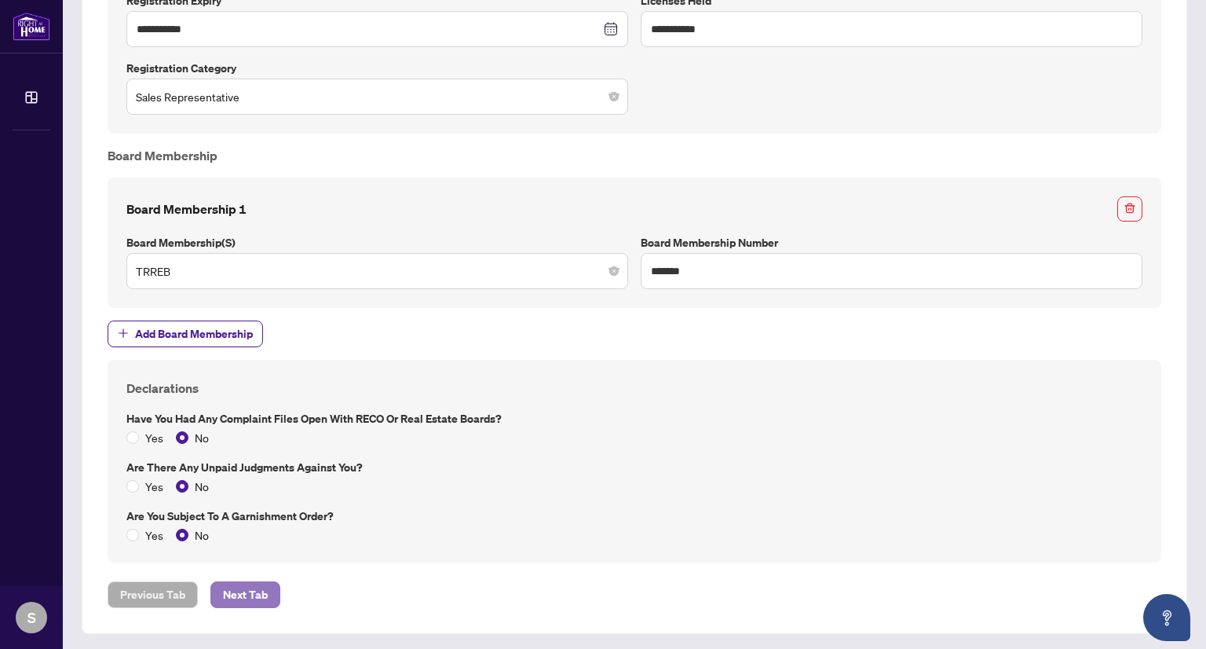
click at [237, 592] on span "Next Tab" at bounding box center [245, 594] width 45 height 25
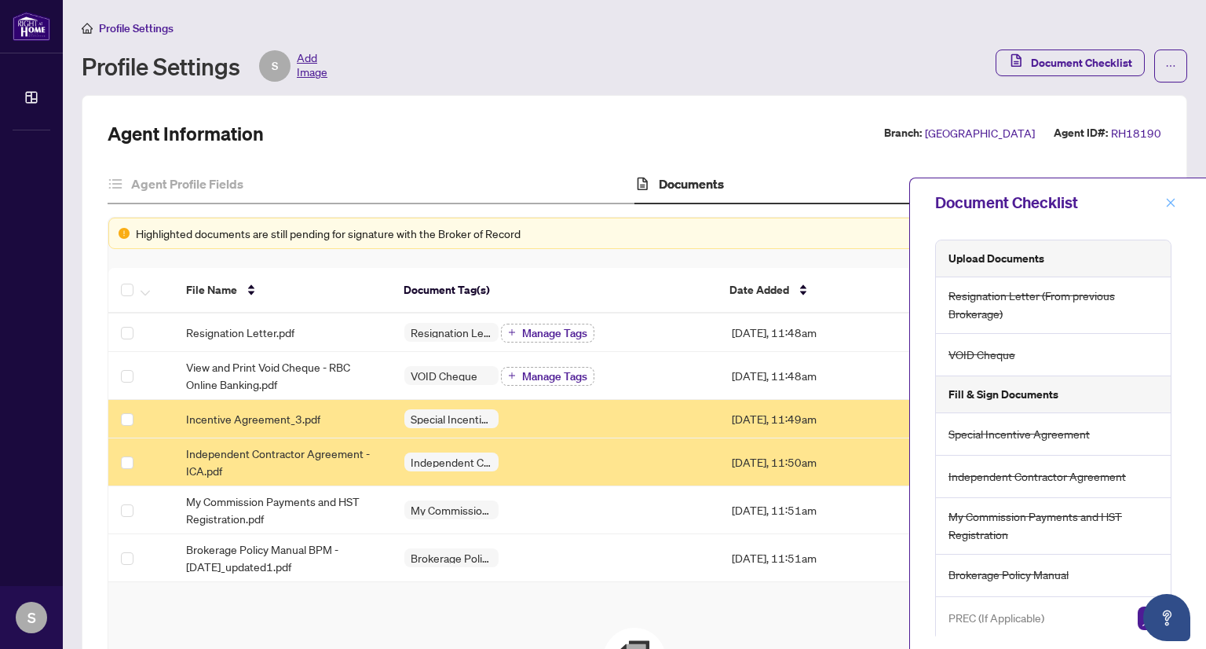
click at [1172, 199] on icon "close" at bounding box center [1170, 202] width 11 height 11
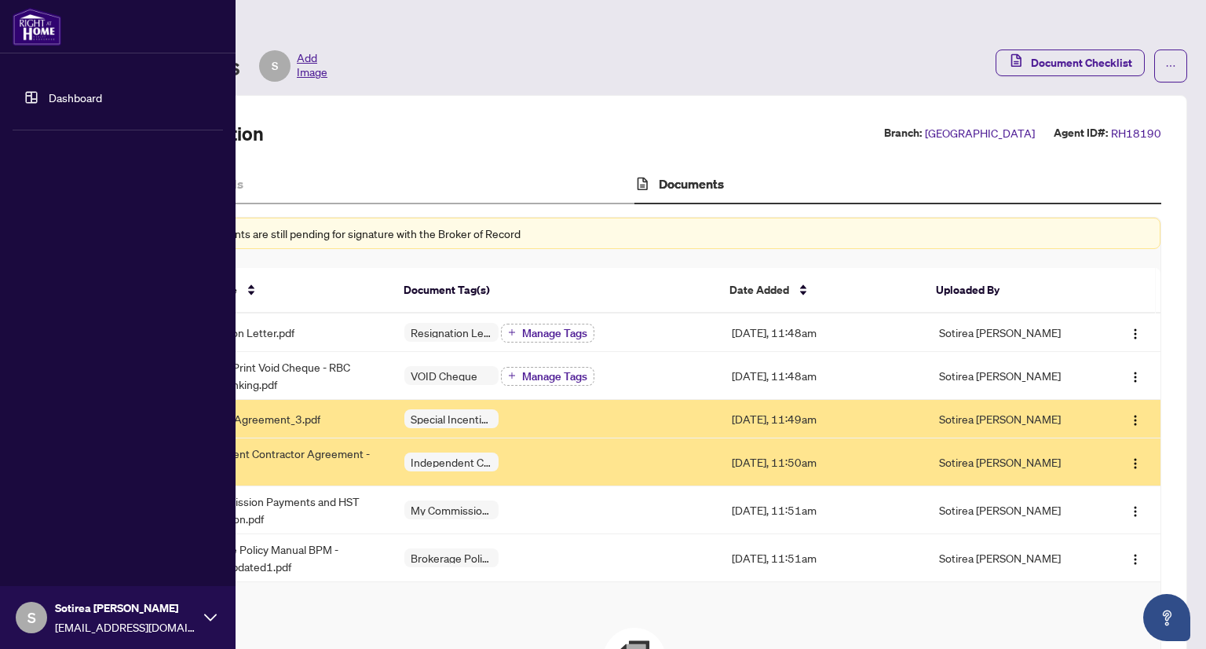
click at [69, 91] on link "Dashboard" at bounding box center [75, 97] width 53 height 14
